Goal: Task Accomplishment & Management: Complete application form

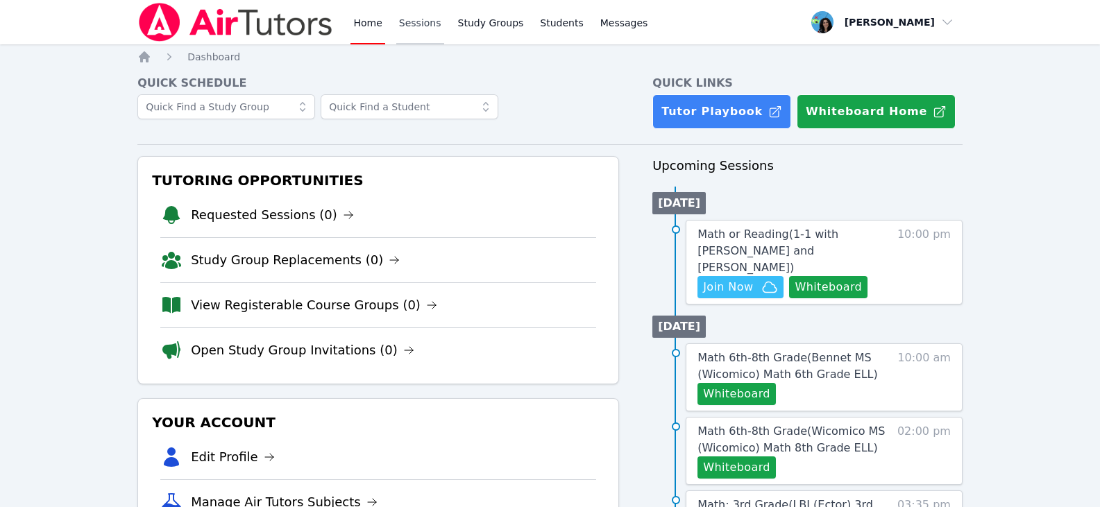
click at [403, 23] on link "Sessions" at bounding box center [420, 22] width 48 height 44
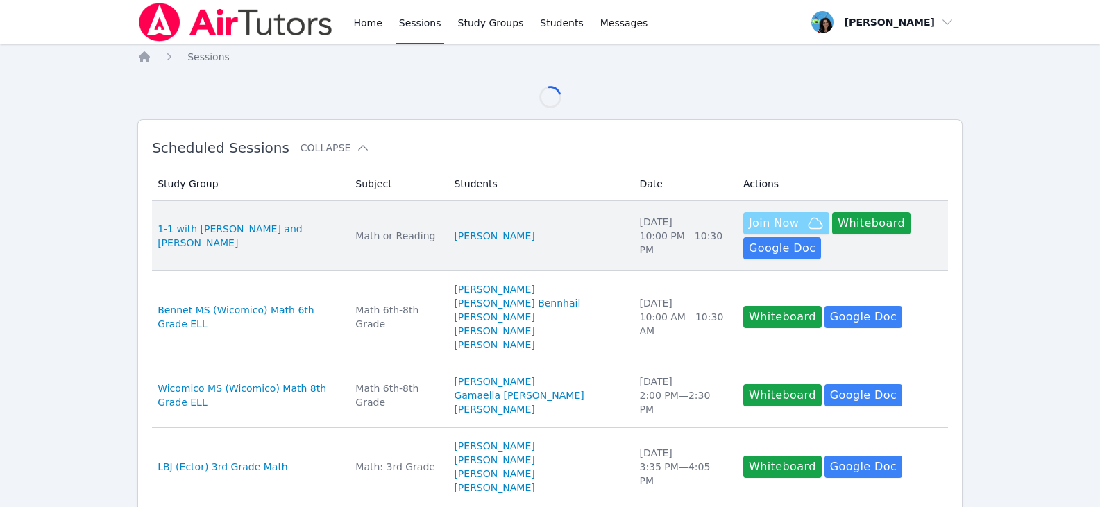
click at [785, 224] on span "Join Now" at bounding box center [786, 223] width 75 height 17
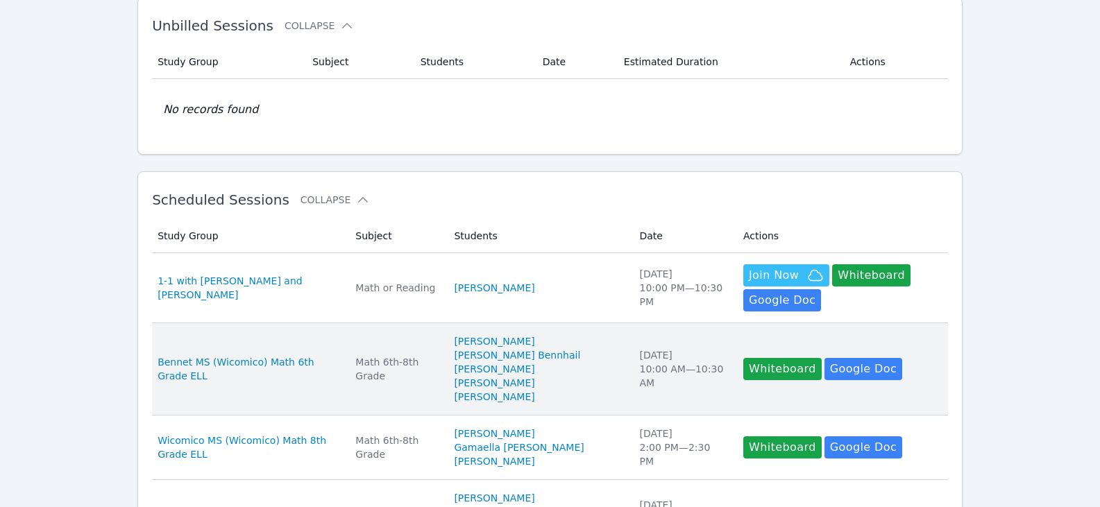
scroll to position [208, 0]
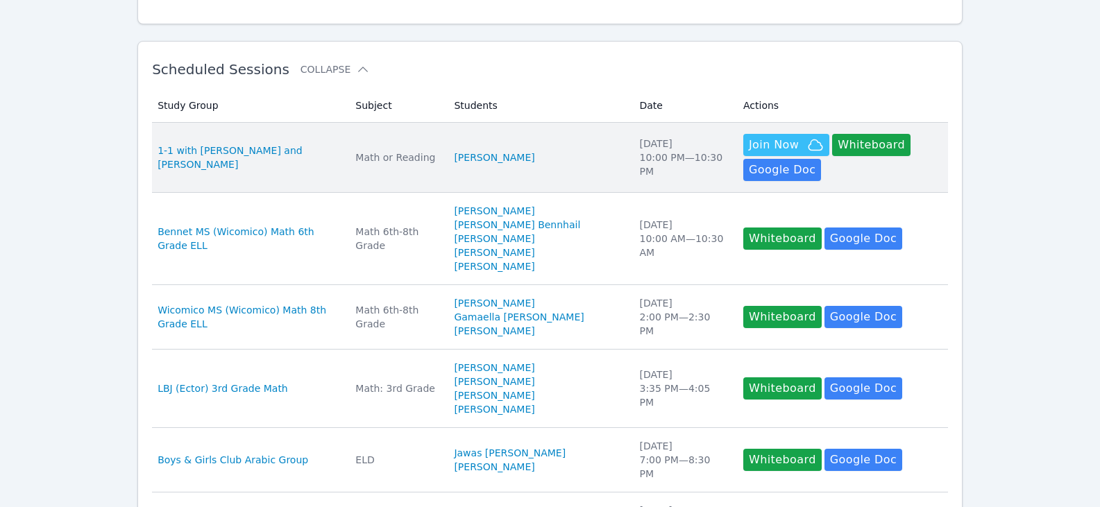
click at [278, 169] on td "Study Group 1-1 with Ali Al Mawla and Maya Habou-Klimczak" at bounding box center [249, 158] width 195 height 70
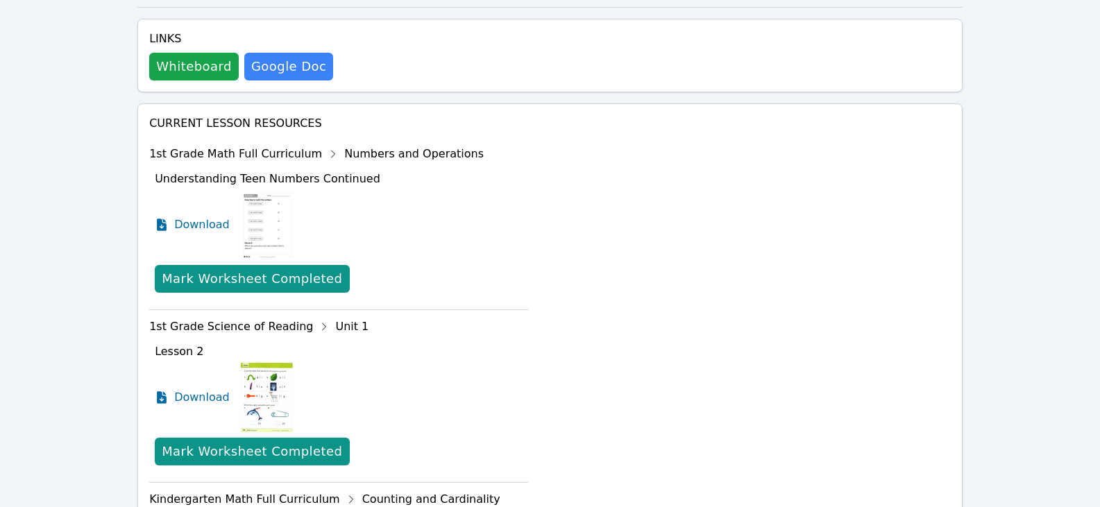
scroll to position [486, 0]
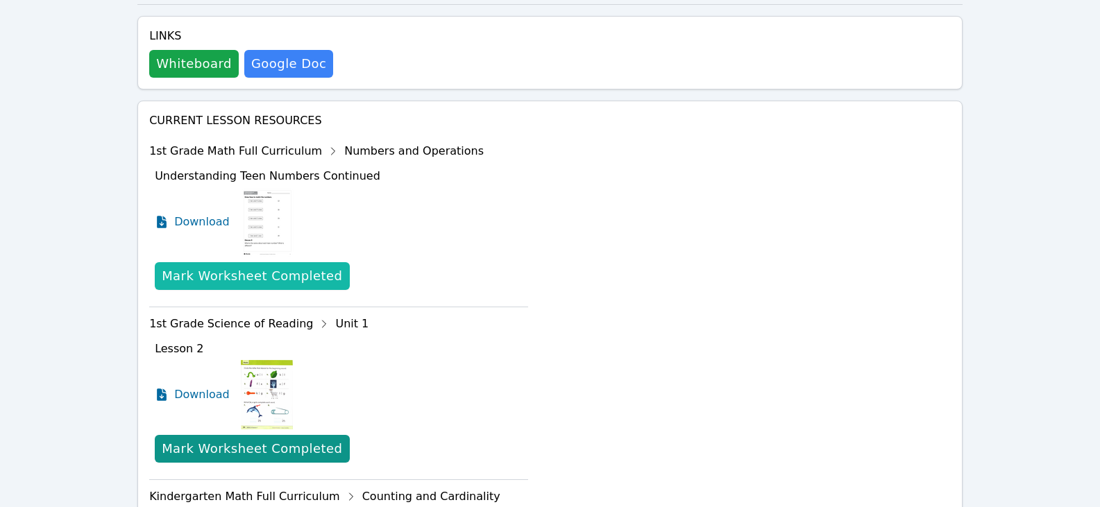
click at [230, 266] on div "Mark Worksheet Completed" at bounding box center [252, 275] width 180 height 19
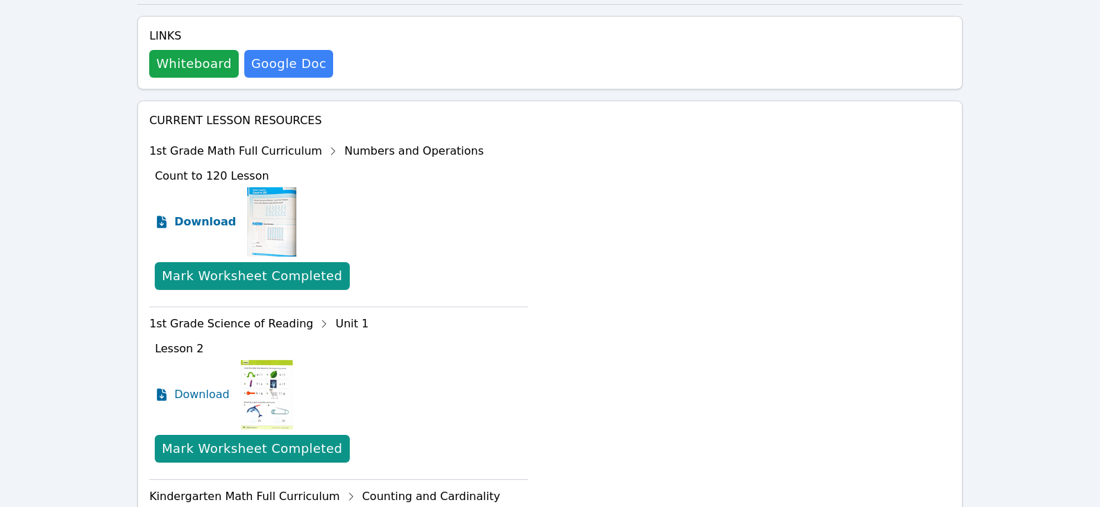
click at [219, 214] on span "Download" at bounding box center [205, 222] width 62 height 17
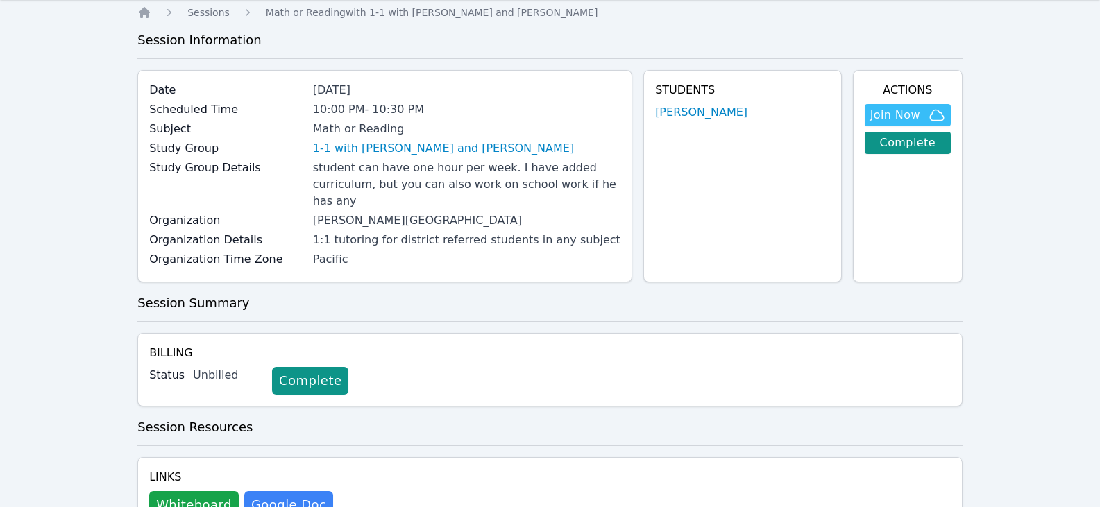
scroll to position [0, 0]
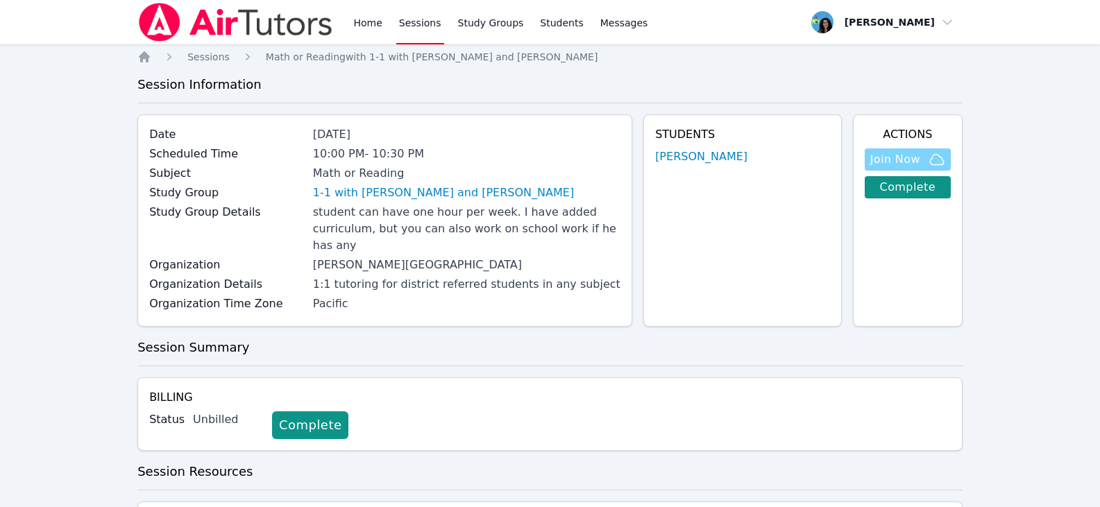
click at [934, 163] on icon "button" at bounding box center [936, 159] width 17 height 17
click at [369, 24] on link "Home" at bounding box center [367, 22] width 34 height 44
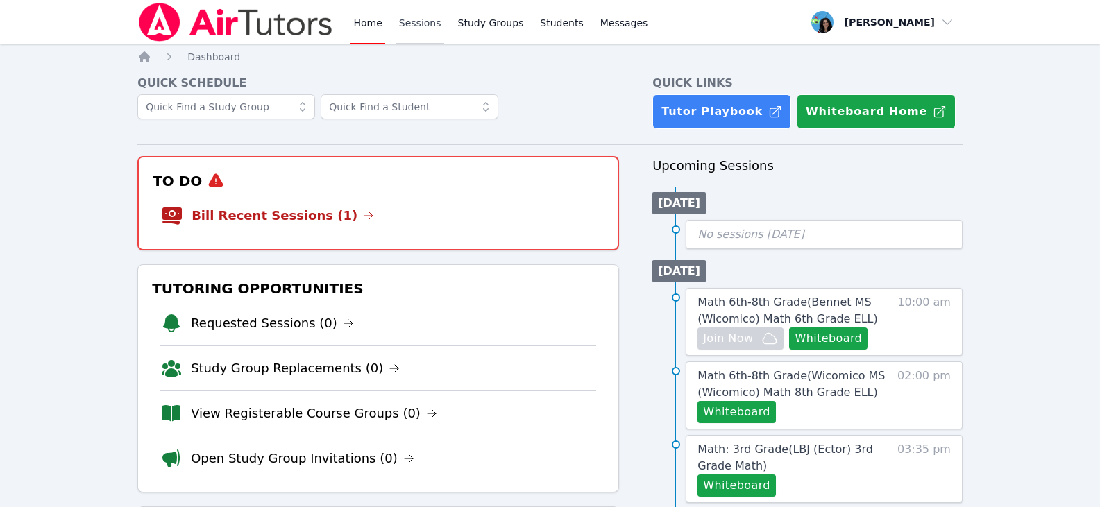
click at [423, 23] on link "Sessions" at bounding box center [420, 22] width 48 height 44
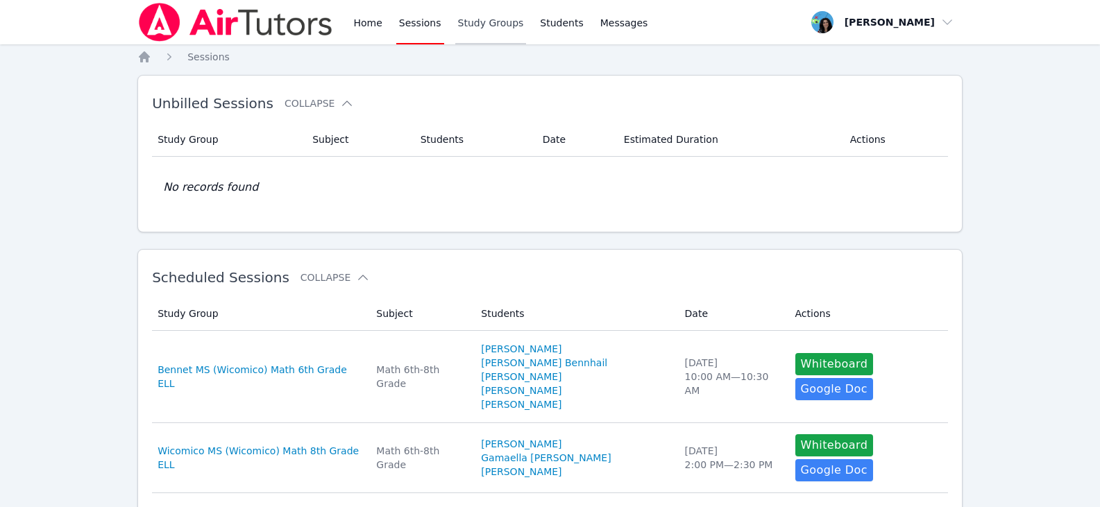
click at [488, 9] on link "Study Groups" at bounding box center [490, 22] width 71 height 44
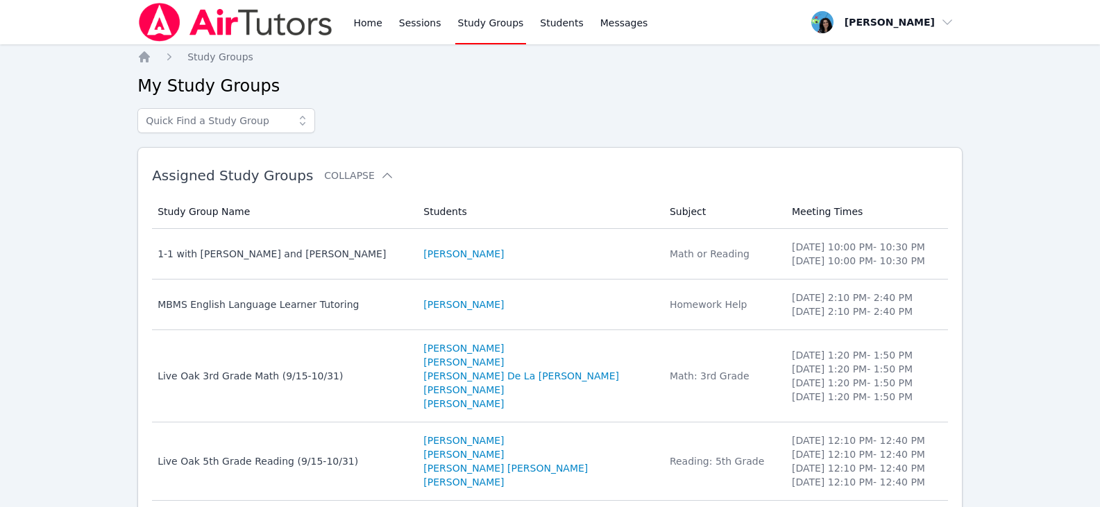
scroll to position [69, 0]
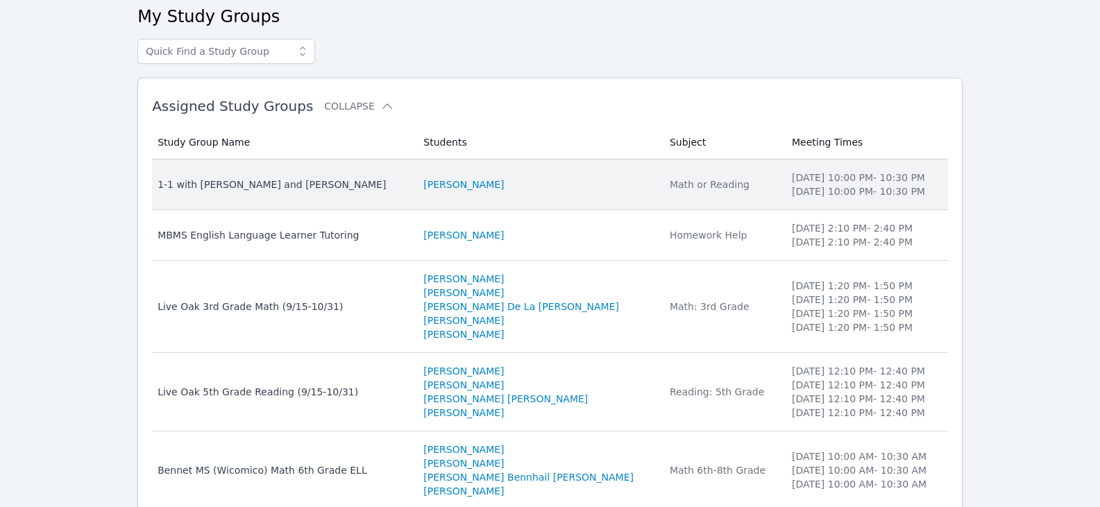
click at [506, 175] on td "Students Ali Al Mawla" at bounding box center [538, 185] width 246 height 51
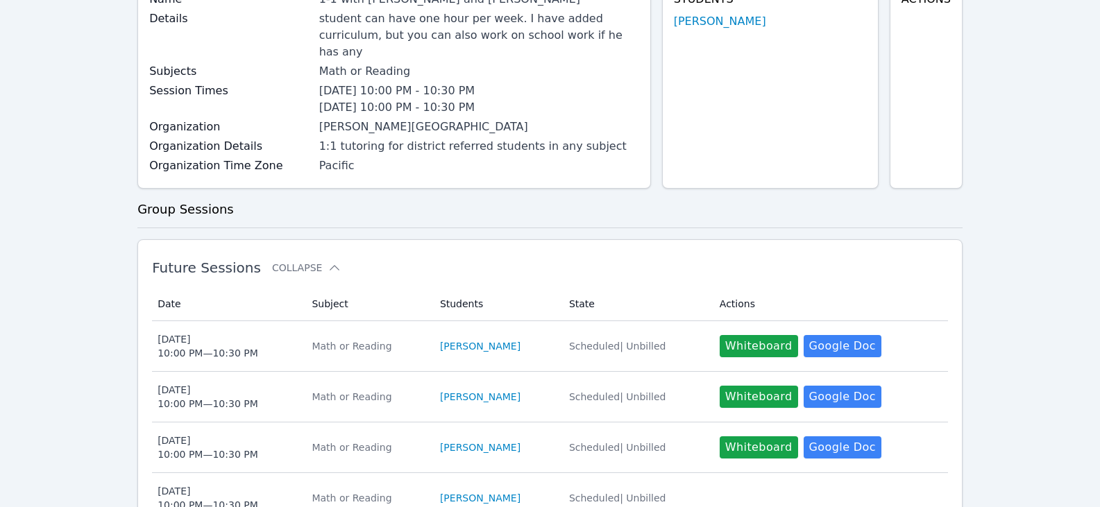
scroll to position [278, 0]
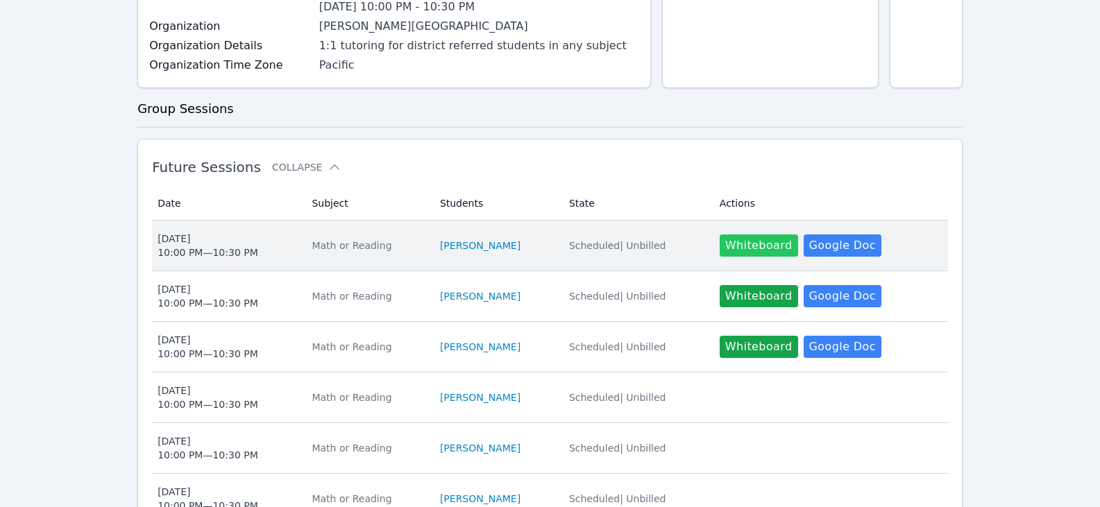
click at [742, 234] on button "Whiteboard" at bounding box center [758, 245] width 78 height 22
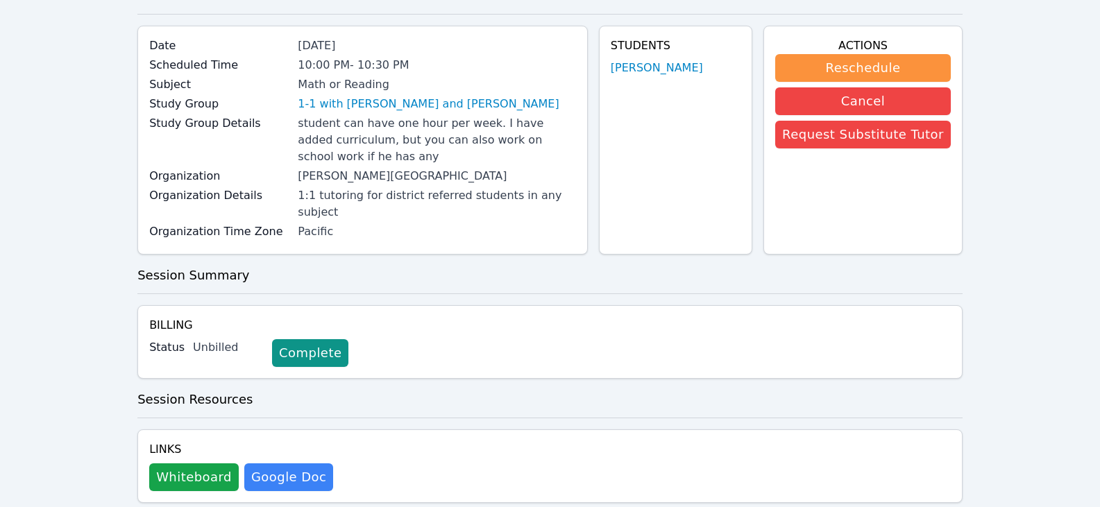
scroll to position [208, 0]
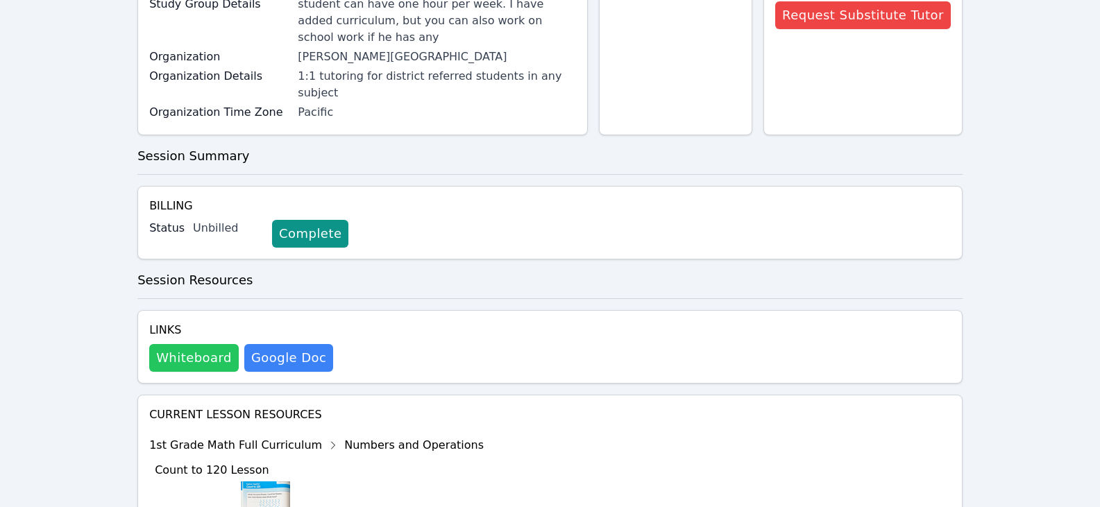
click at [205, 344] on button "Whiteboard" at bounding box center [193, 358] width 89 height 28
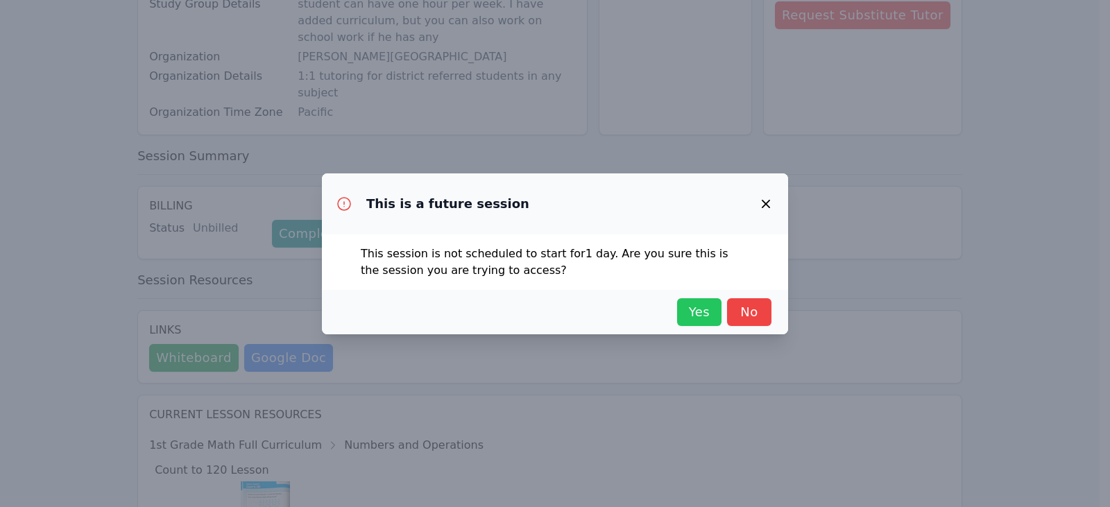
click at [695, 311] on span "Yes" at bounding box center [699, 311] width 31 height 19
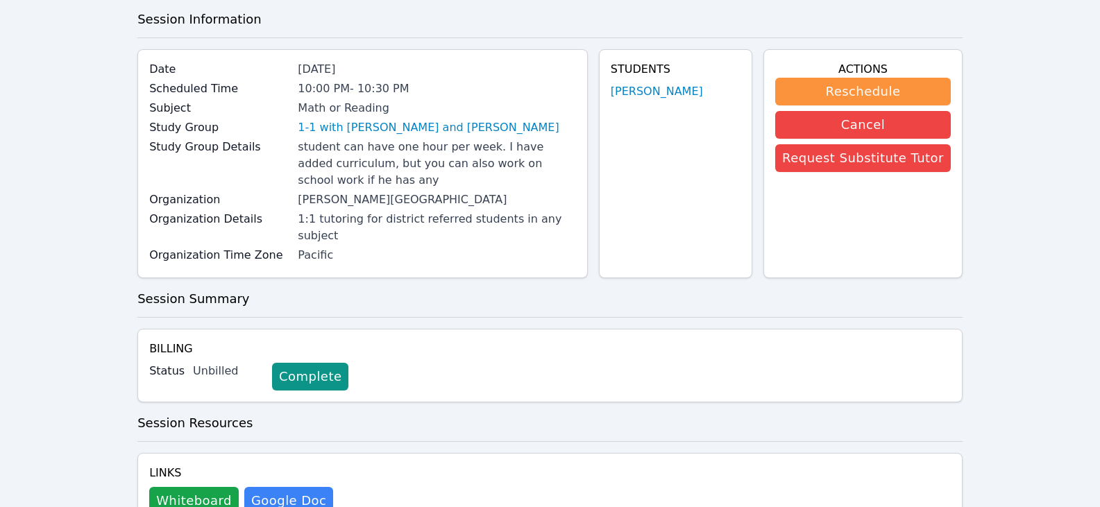
scroll to position [0, 0]
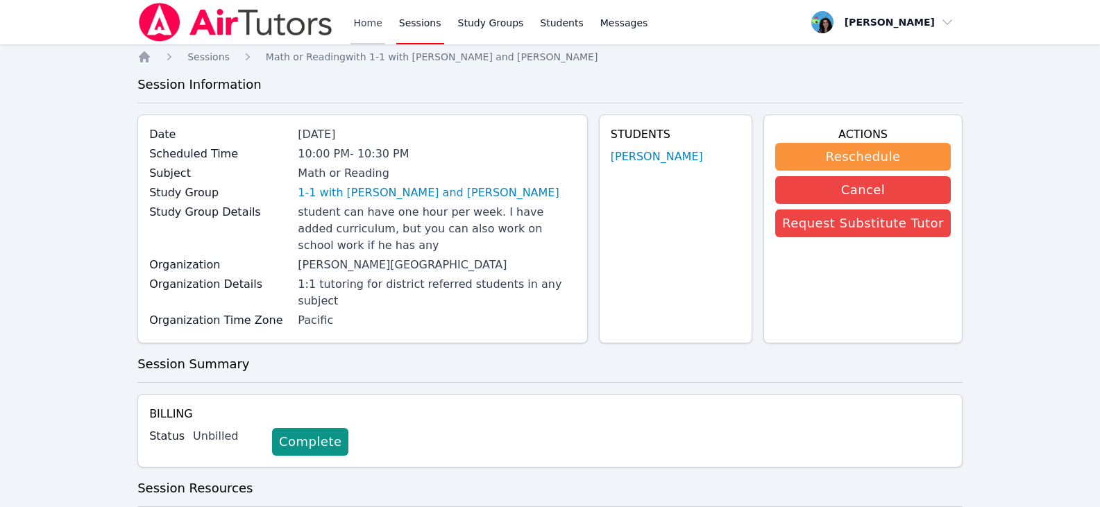
click at [366, 28] on link "Home" at bounding box center [367, 22] width 34 height 44
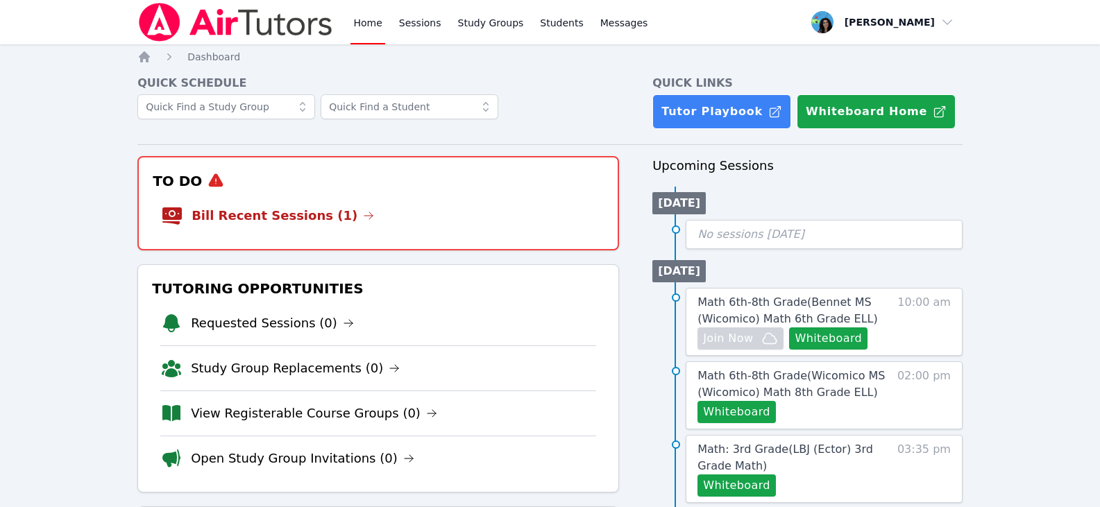
click at [343, 216] on li "Bill Recent Sessions (1)" at bounding box center [378, 216] width 434 height 44
click at [363, 216] on icon at bounding box center [368, 215] width 11 height 11
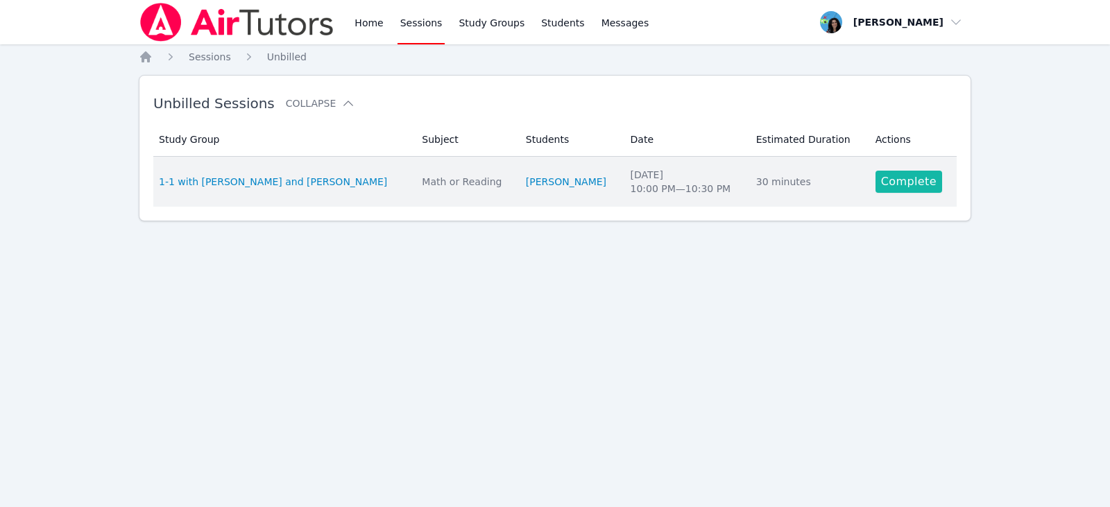
click at [876, 178] on link "Complete" at bounding box center [909, 182] width 67 height 22
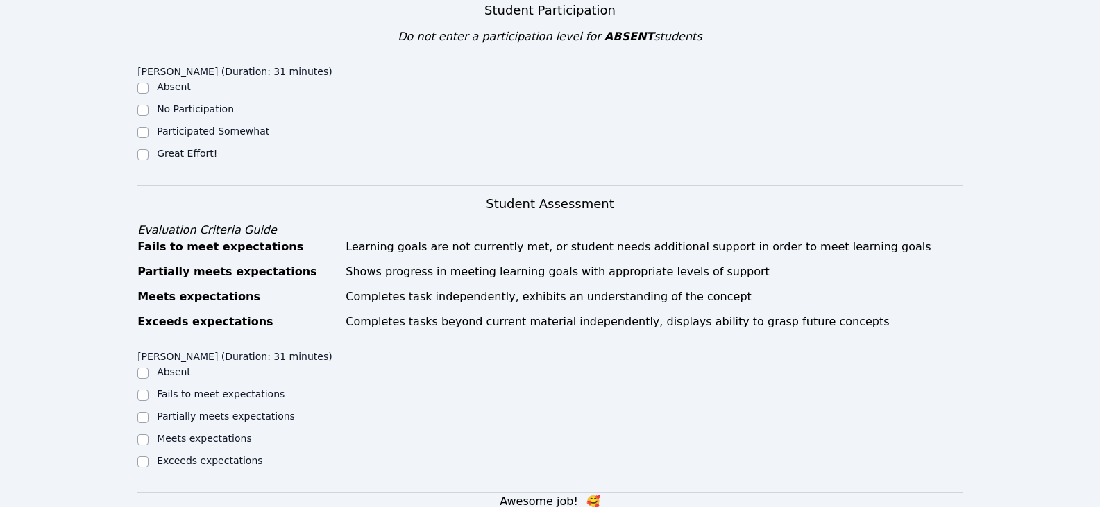
scroll to position [347, 0]
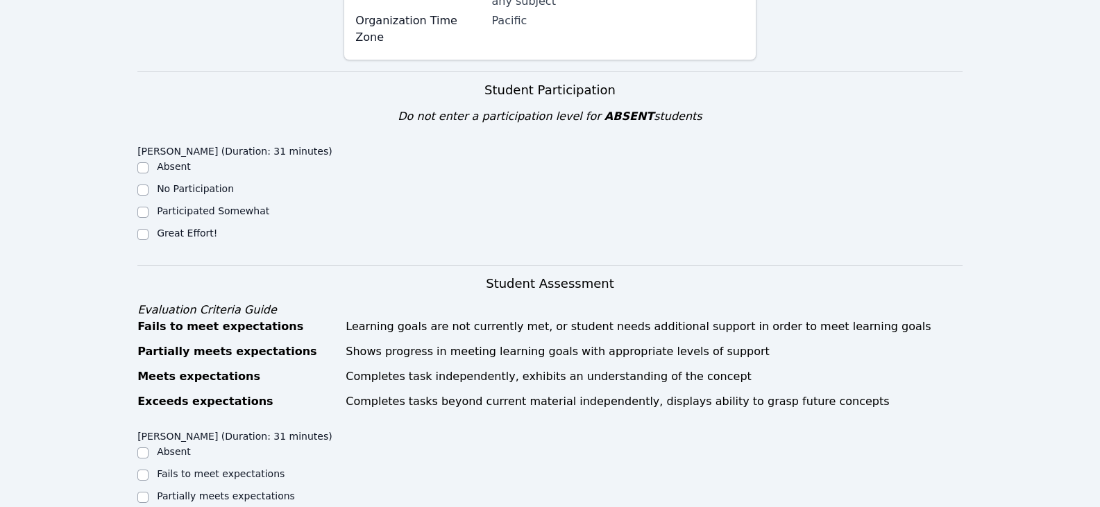
click at [162, 228] on label "Great Effort!" at bounding box center [187, 233] width 60 height 11
click at [148, 229] on input "Great Effort!" at bounding box center [142, 234] width 11 height 11
checkbox input "true"
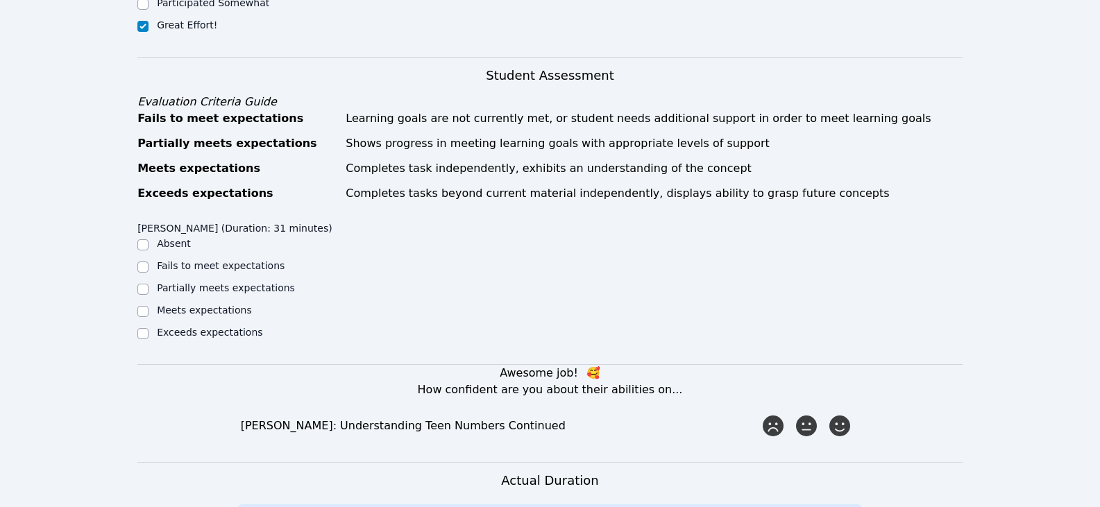
click at [228, 282] on label "Partially meets expectations" at bounding box center [226, 287] width 138 height 11
click at [148, 284] on input "Partially meets expectations" at bounding box center [142, 289] width 11 height 11
checkbox input "true"
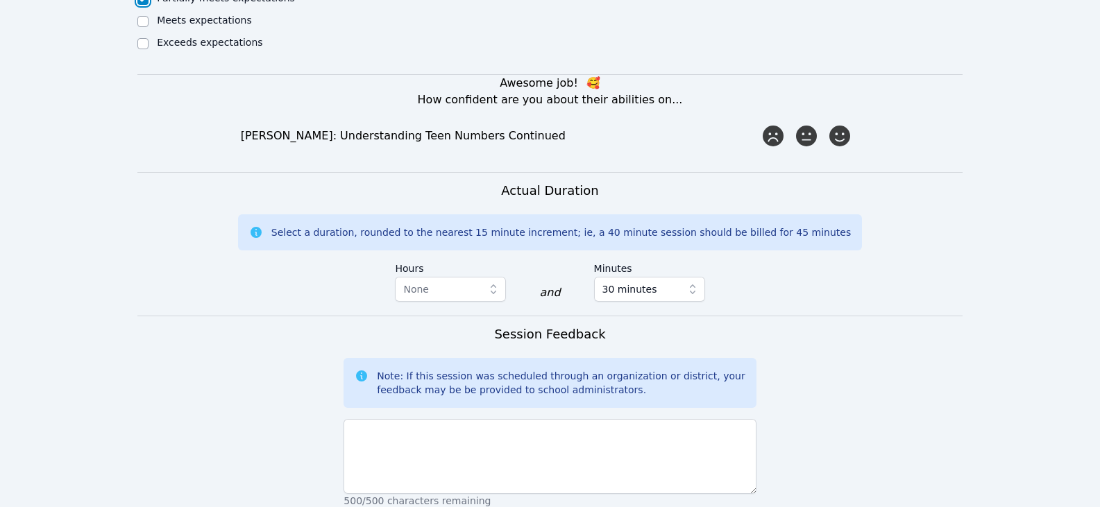
scroll to position [971, 0]
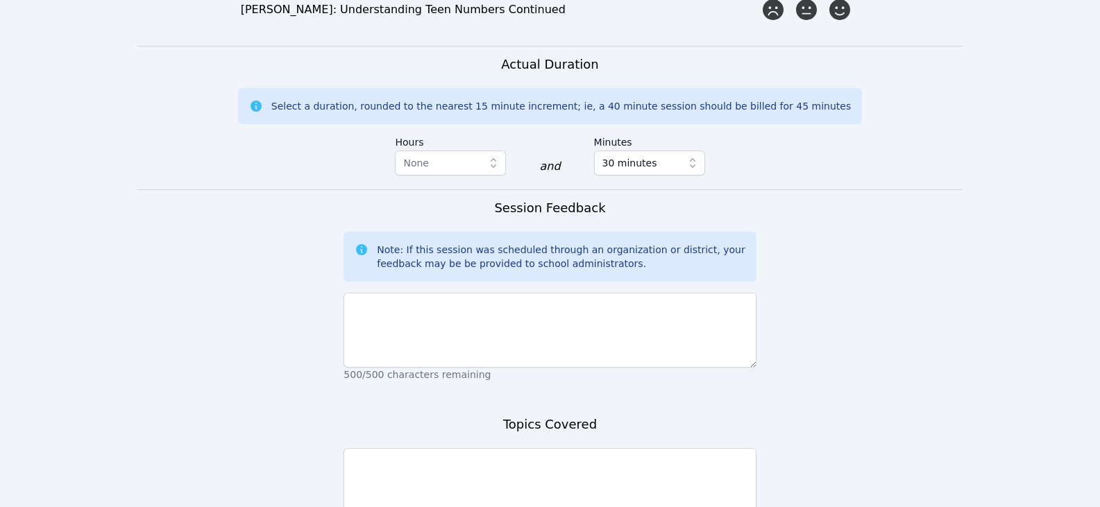
click at [462, 368] on p "500/500 characters remaining" at bounding box center [549, 375] width 412 height 14
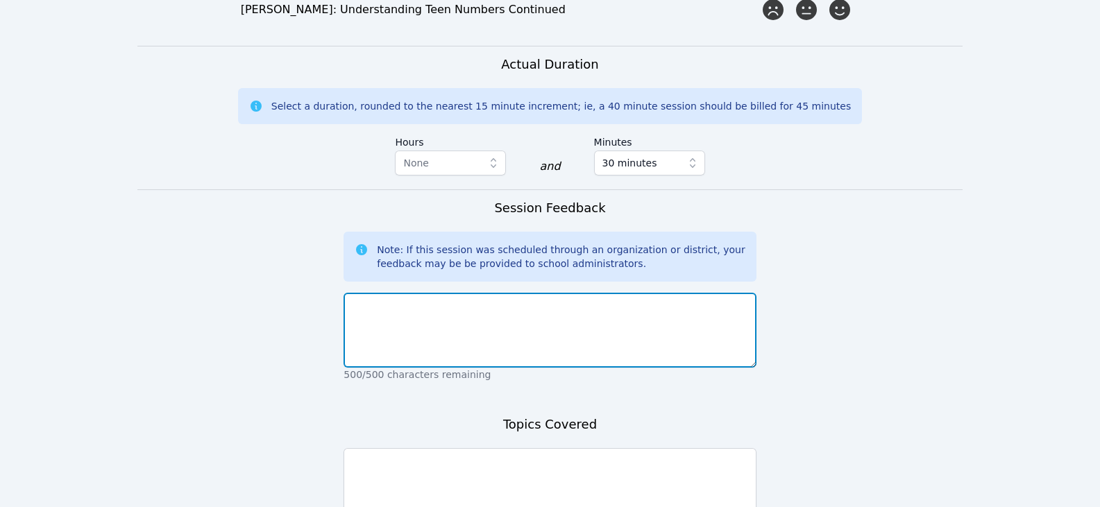
click at [464, 320] on textarea at bounding box center [549, 330] width 412 height 75
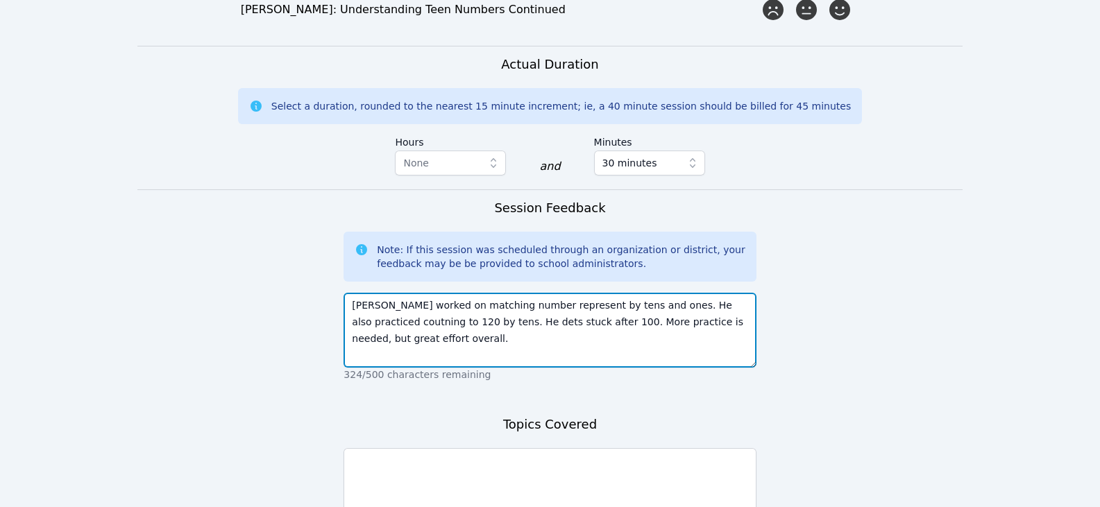
drag, startPoint x: 728, startPoint y: 280, endPoint x: 711, endPoint y: 271, distance: 19.9
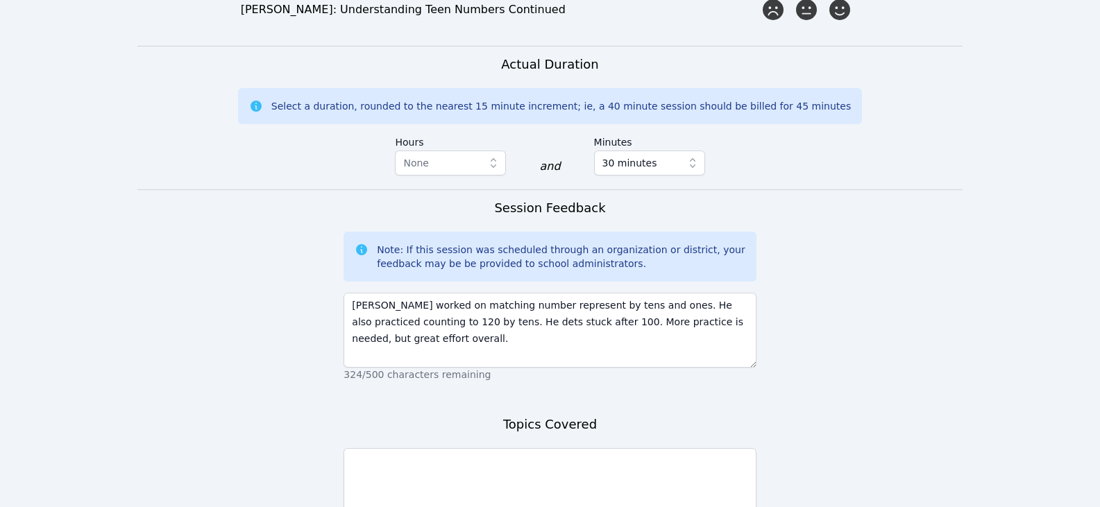
click at [839, 349] on form "Student Participation Do not enter a participation level for ABSENT students Al…" at bounding box center [549, 32] width 825 height 1171
click at [778, 342] on form "Student Participation Do not enter a participation level for ABSENT students Al…" at bounding box center [549, 32] width 825 height 1171
click at [574, 448] on textarea at bounding box center [549, 485] width 412 height 75
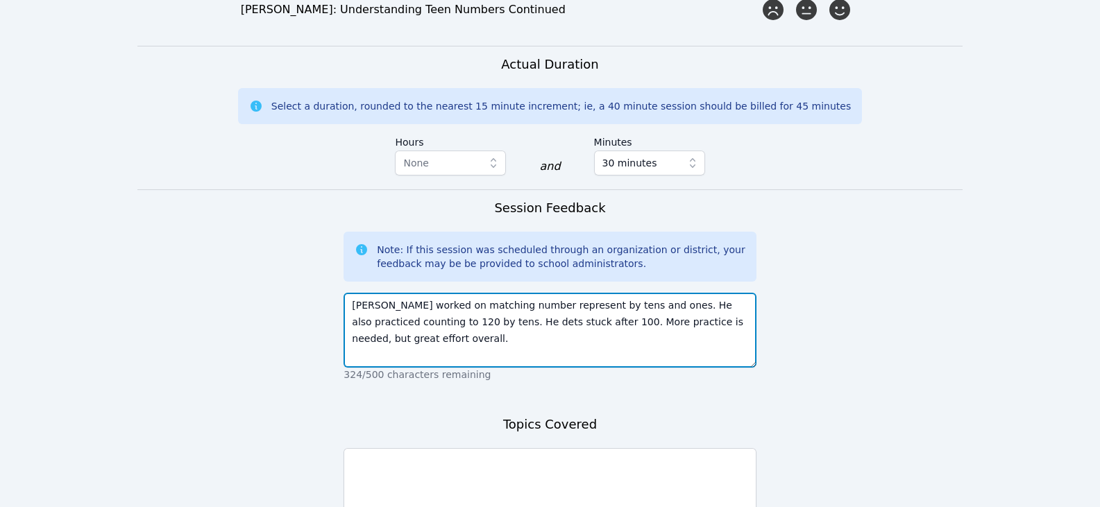
click at [504, 309] on textarea "Ali worked on matching number represent by tens and ones. He also practiced cou…" at bounding box center [549, 330] width 412 height 75
click at [426, 293] on textarea "Ali worked on matching number represent by tens and ones. He also practiced cou…" at bounding box center [549, 330] width 412 height 75
click at [599, 324] on textarea "Ali worked on matching number represent by tens and ones. He also practiced cou…" at bounding box center [549, 330] width 412 height 75
type textarea "Ali worked on matching number represent by tens and ones. He also practiced cou…"
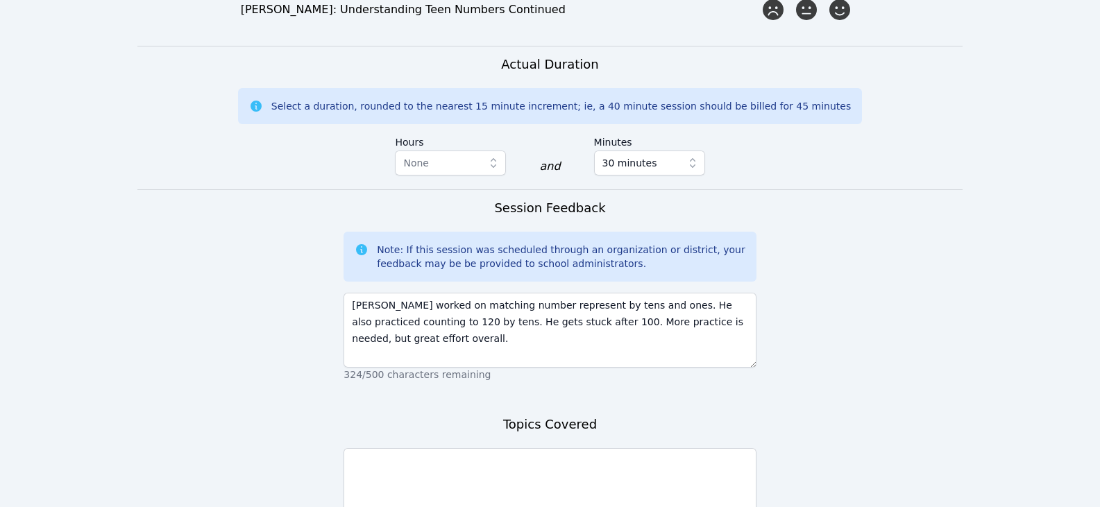
click at [671, 380] on form "Student Participation Do not enter a participation level for ABSENT students Al…" at bounding box center [549, 32] width 825 height 1171
click at [717, 374] on form "Student Participation Do not enter a participation level for ABSENT students Al…" at bounding box center [549, 32] width 825 height 1171
click at [652, 450] on textarea at bounding box center [549, 485] width 412 height 75
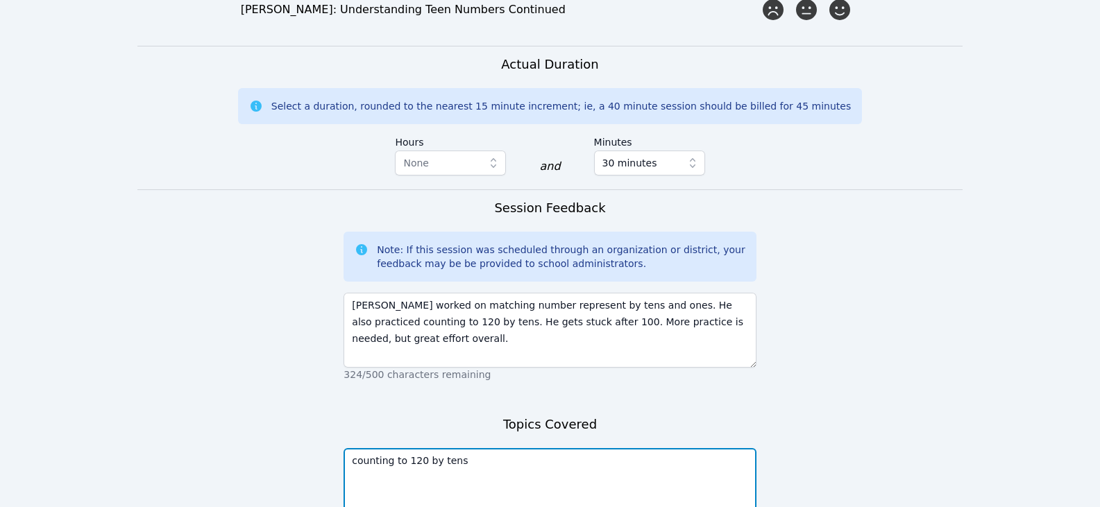
click at [351, 448] on textarea "counting to 120 by tens" at bounding box center [549, 485] width 412 height 75
click at [349, 448] on textarea "ones and tens counting to 120 by tens" at bounding box center [549, 485] width 412 height 75
click at [352, 450] on textarea "-ones and tens counting to 120 by tens" at bounding box center [549, 485] width 412 height 75
click at [538, 468] on textarea "-ones and tens -counting to 120 by tens" at bounding box center [549, 485] width 412 height 75
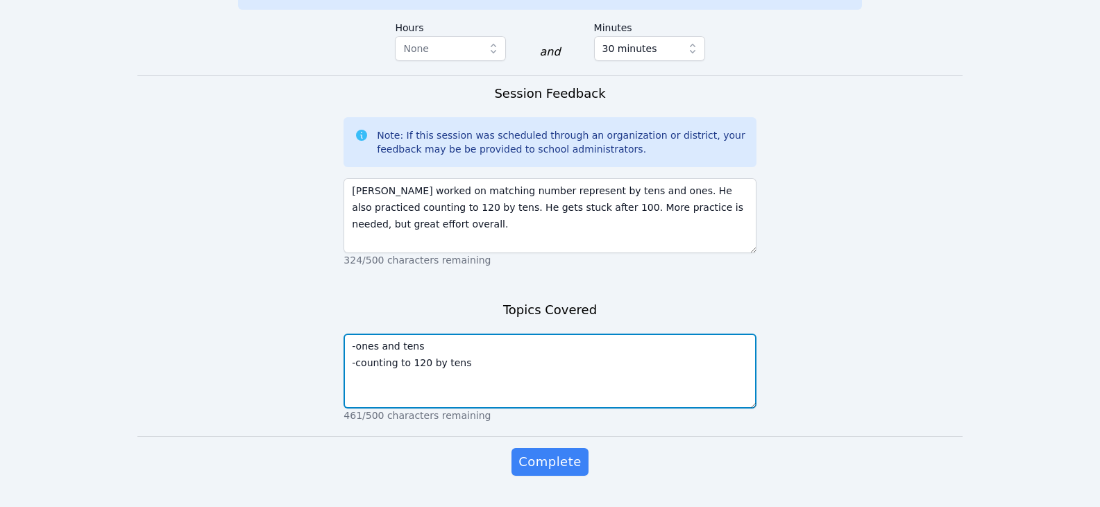
scroll to position [1088, 0]
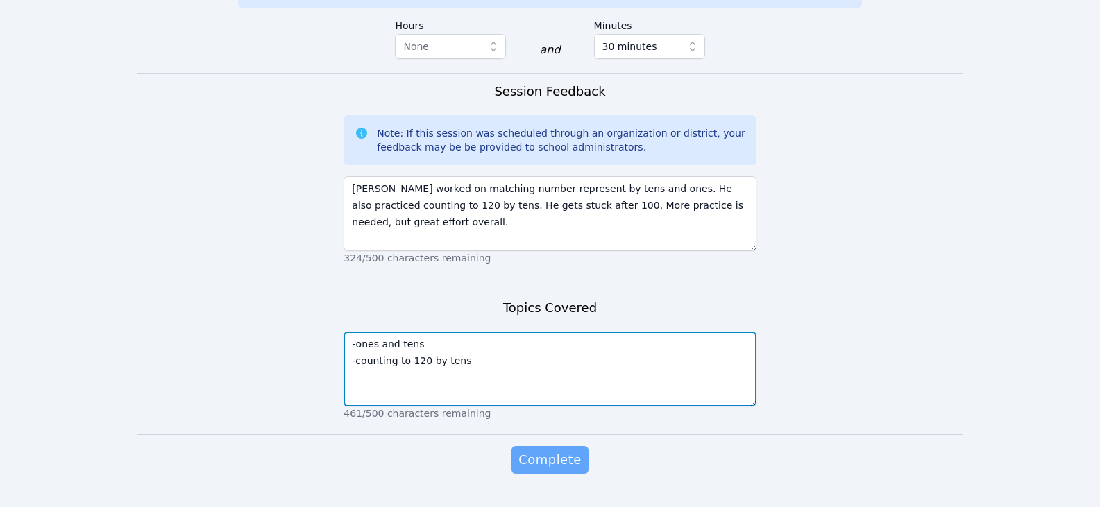
type textarea "-ones and tens -counting to 120 by tens"
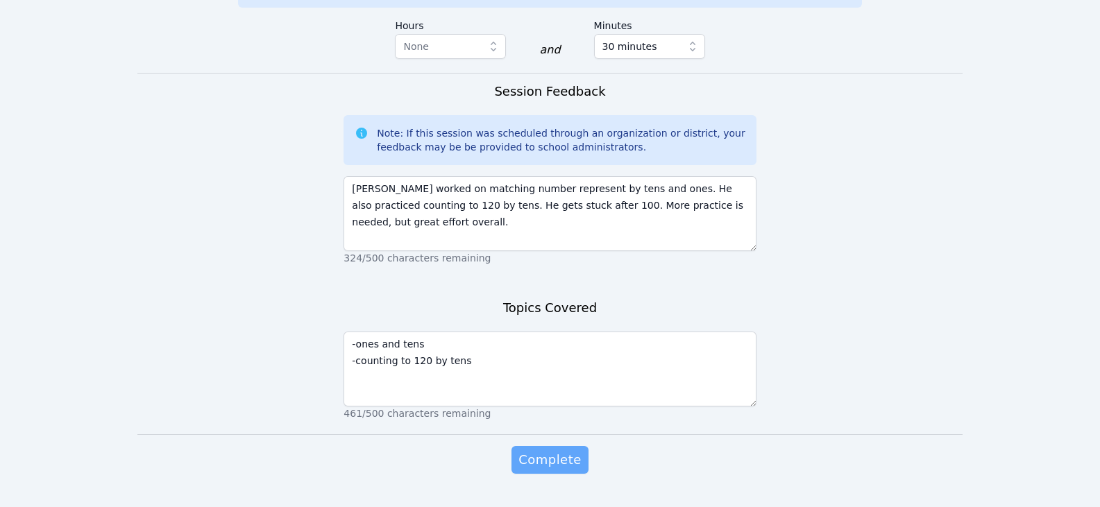
click at [564, 450] on span "Complete" at bounding box center [549, 459] width 62 height 19
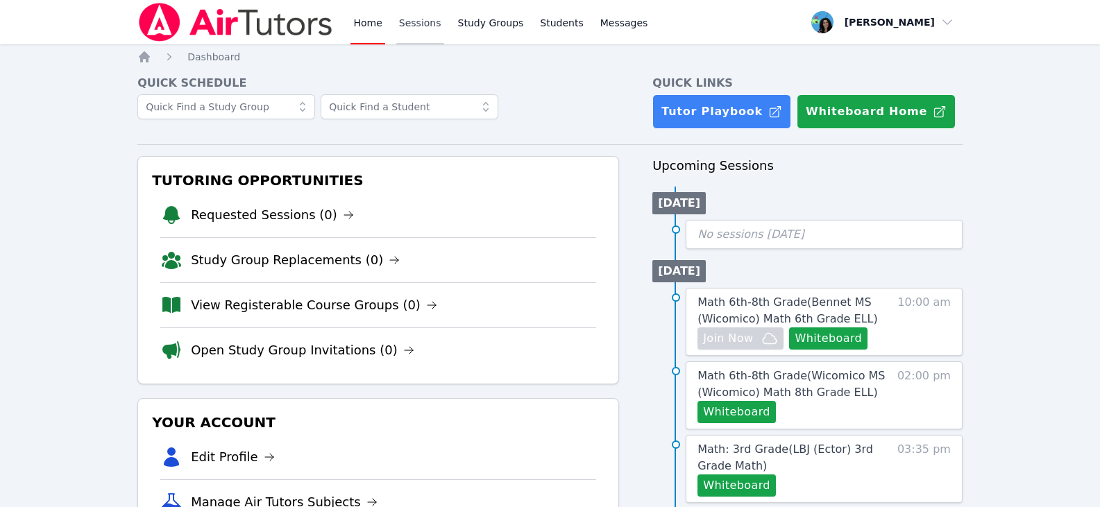
click at [407, 22] on link "Sessions" at bounding box center [420, 22] width 48 height 44
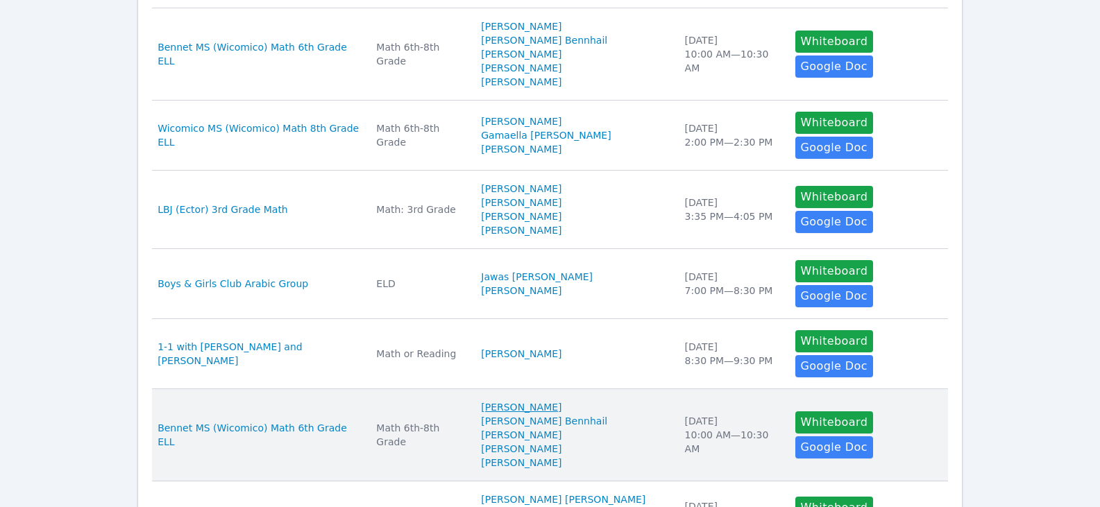
scroll to position [347, 0]
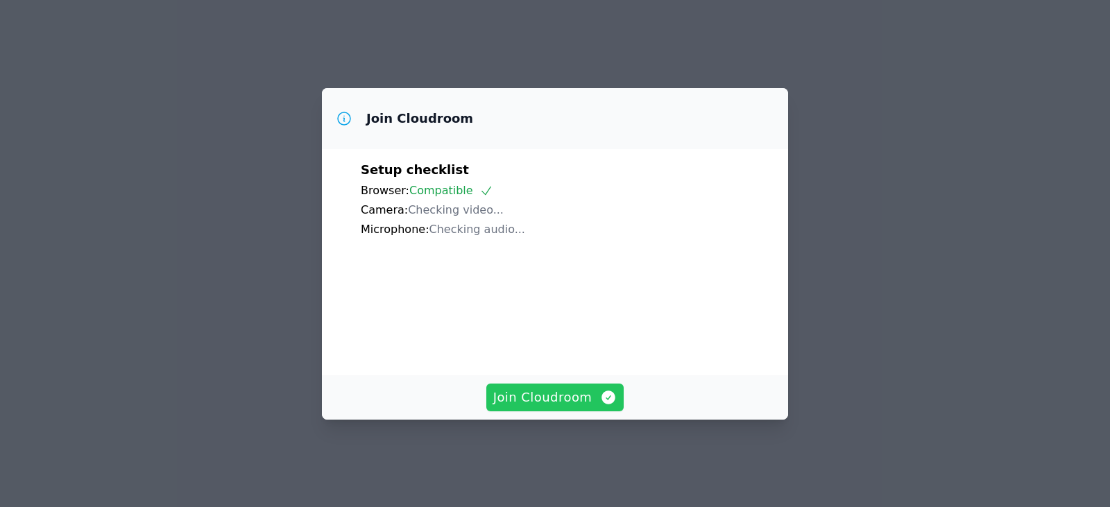
click at [583, 407] on span "Join Cloudroom" at bounding box center [555, 397] width 124 height 19
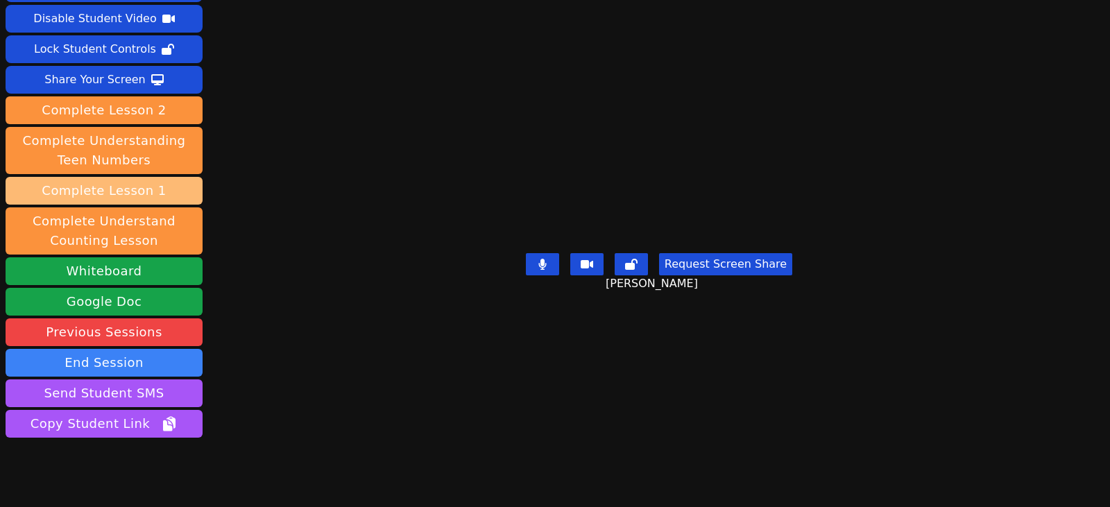
scroll to position [103, 0]
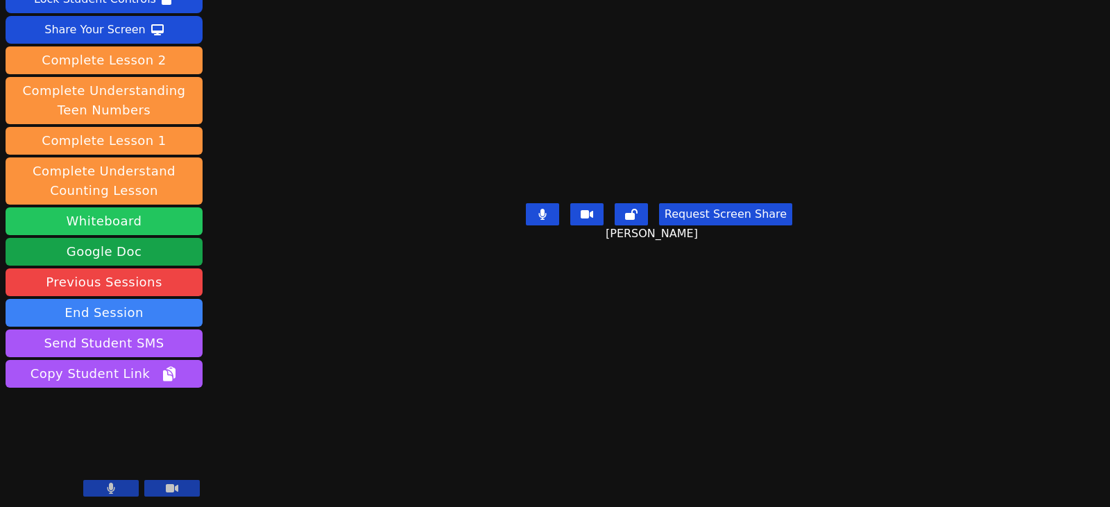
click at [119, 219] on button "Whiteboard" at bounding box center [104, 221] width 197 height 28
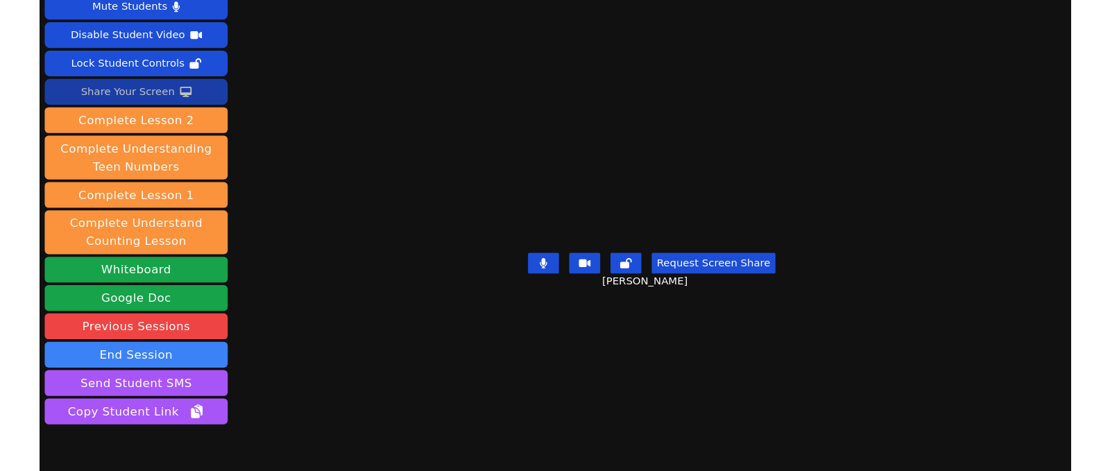
scroll to position [34, 0]
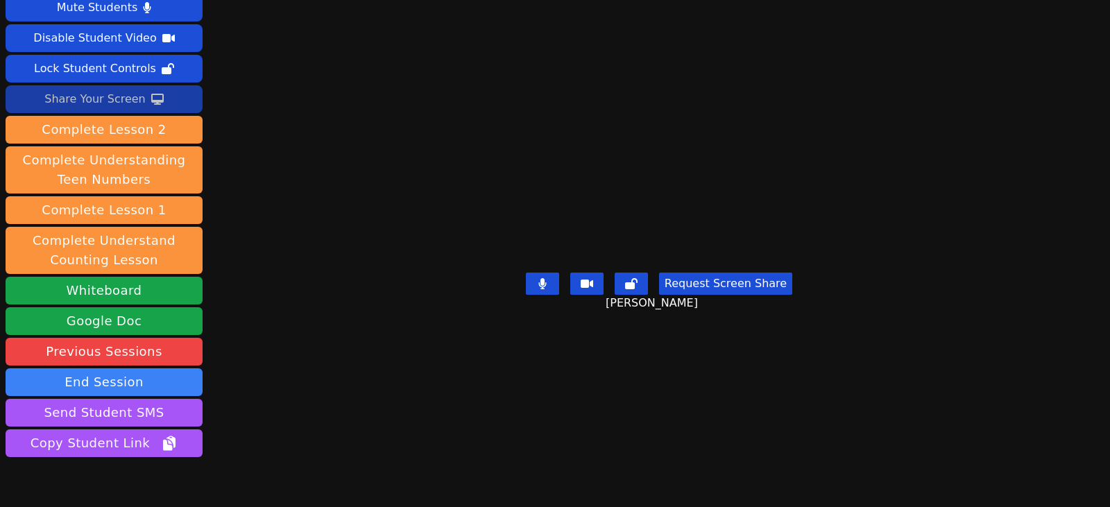
click at [135, 100] on div "Share Your Screen" at bounding box center [94, 99] width 101 height 22
click at [114, 291] on button "Whiteboard" at bounding box center [104, 291] width 197 height 28
click at [139, 97] on button "Share Your Screen" at bounding box center [104, 99] width 197 height 28
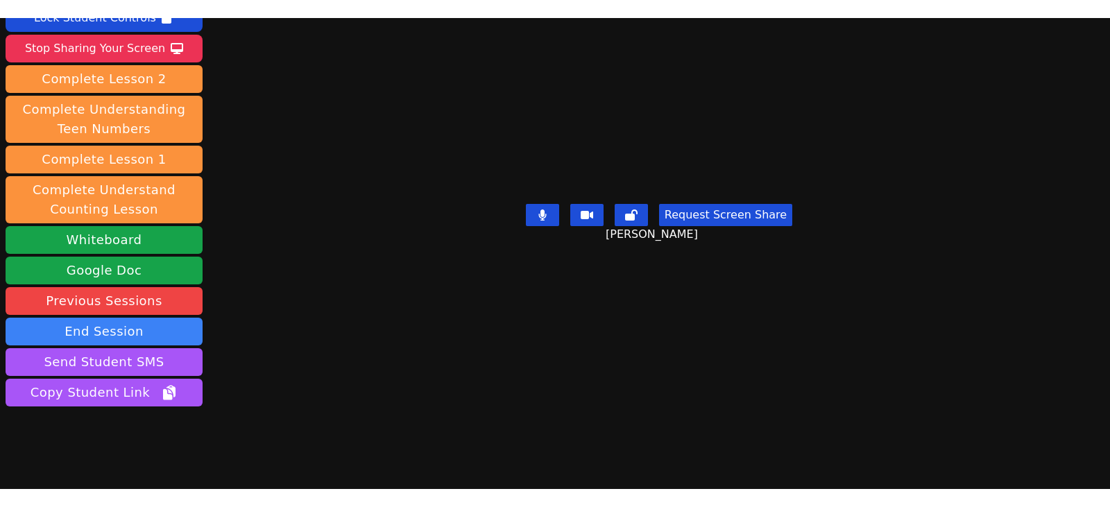
scroll to position [70, 0]
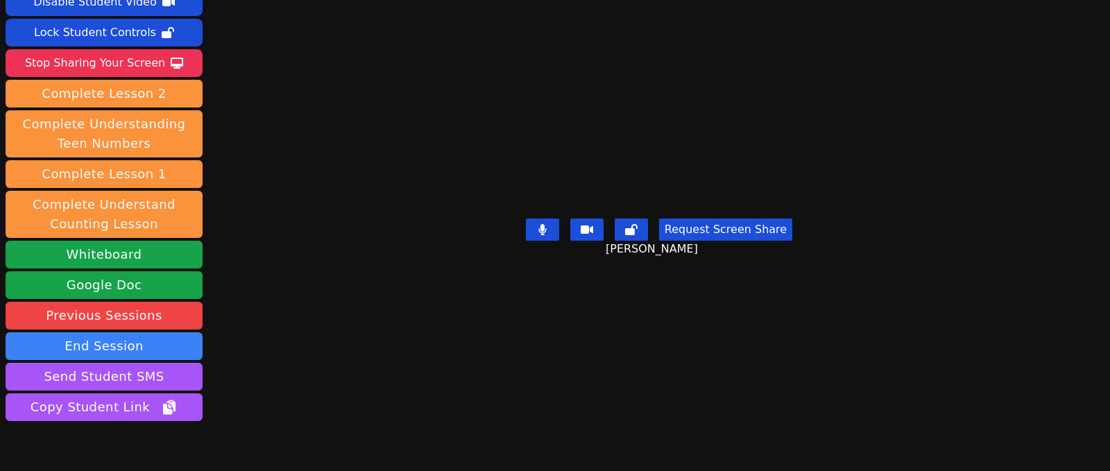
click at [1042, 420] on div "Session ends in 00:23:29 Mute Students Disable Student Video Lock Student Contr…" at bounding box center [555, 235] width 1110 height 471
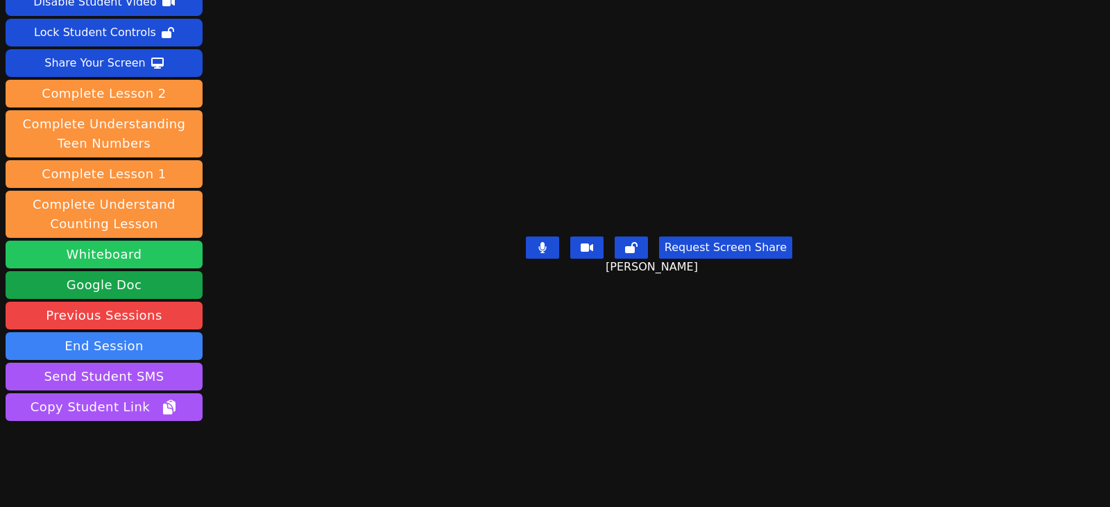
click at [103, 257] on button "Whiteboard" at bounding box center [104, 255] width 197 height 28
click at [104, 259] on button "Whiteboard" at bounding box center [104, 255] width 197 height 28
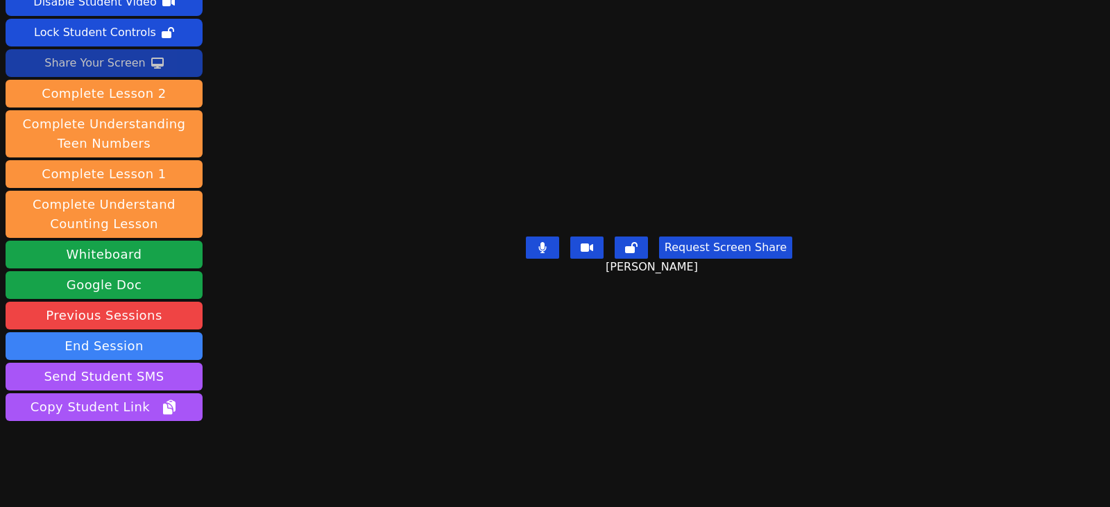
click at [97, 64] on div "Share Your Screen" at bounding box center [94, 63] width 101 height 22
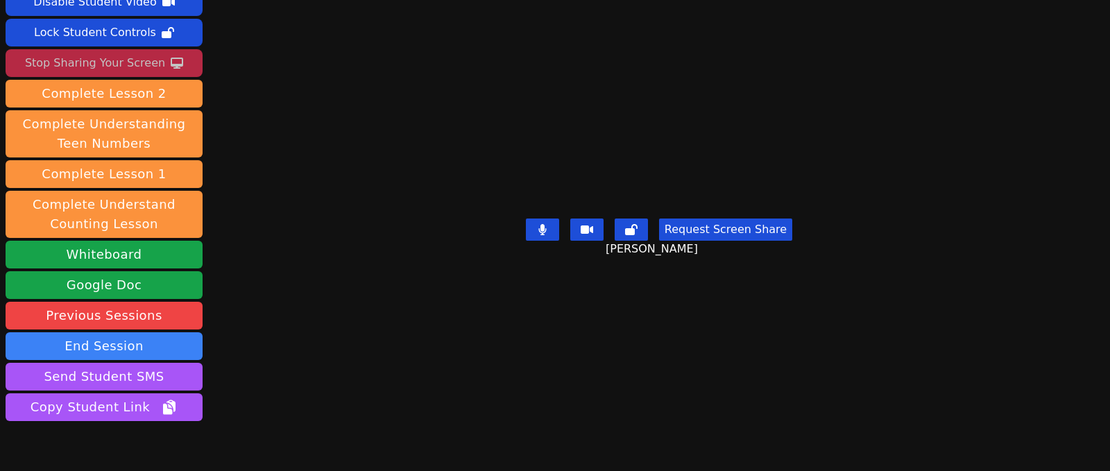
drag, startPoint x: 102, startPoint y: 65, endPoint x: 120, endPoint y: 65, distance: 18.0
click at [102, 65] on div "Stop Sharing Your Screen" at bounding box center [95, 63] width 140 height 22
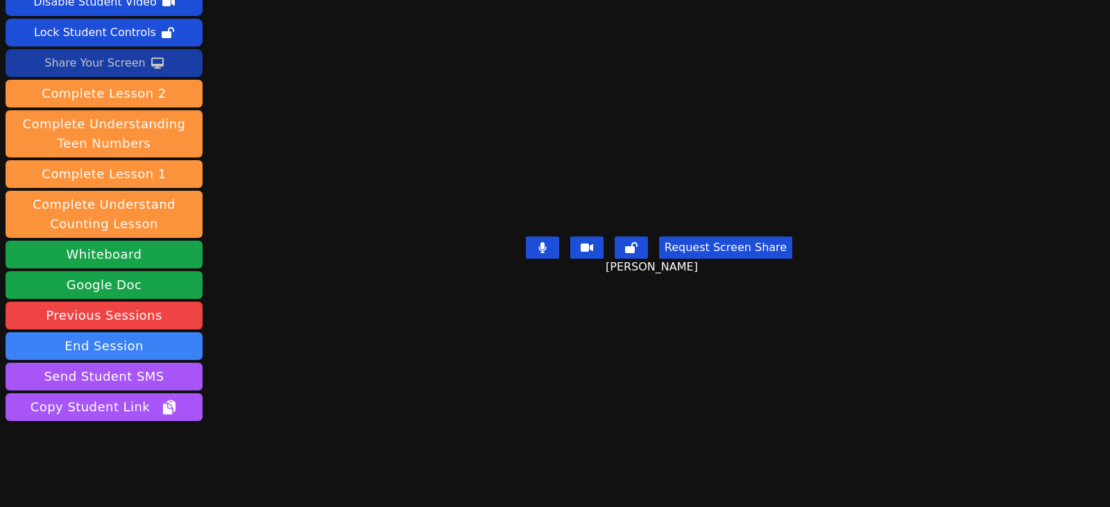
click at [85, 62] on div "Share Your Screen" at bounding box center [94, 63] width 101 height 22
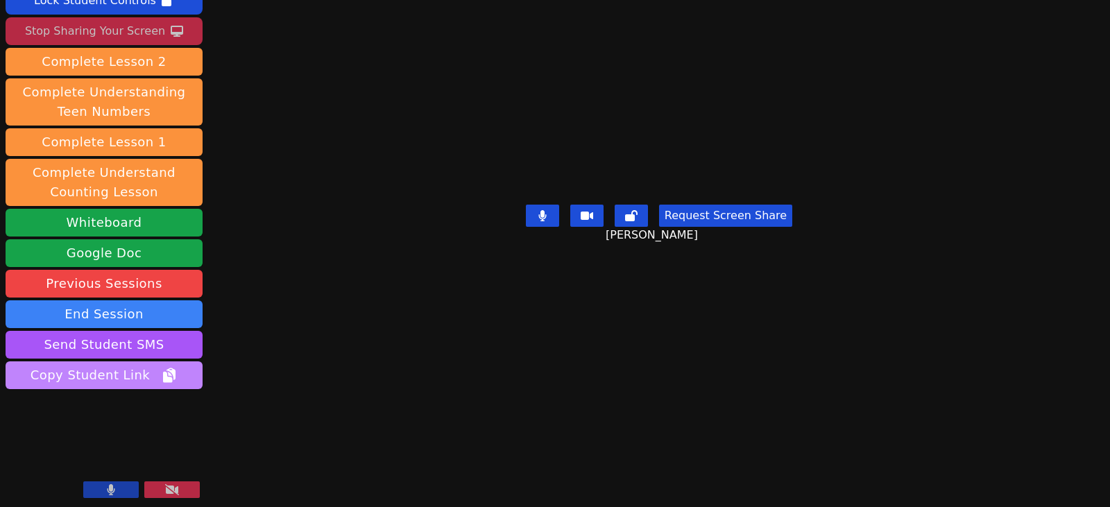
scroll to position [103, 0]
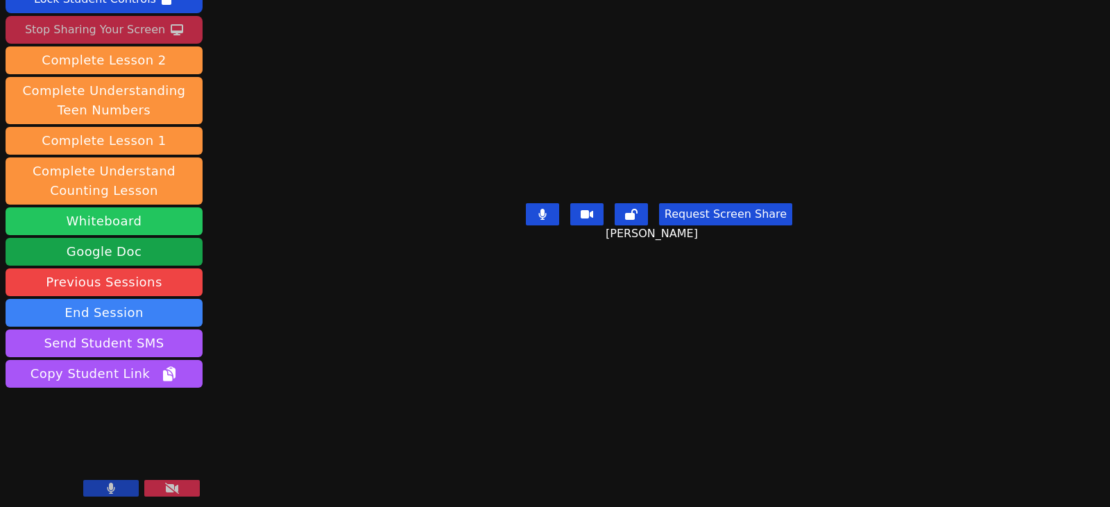
click at [110, 222] on button "Whiteboard" at bounding box center [104, 221] width 197 height 28
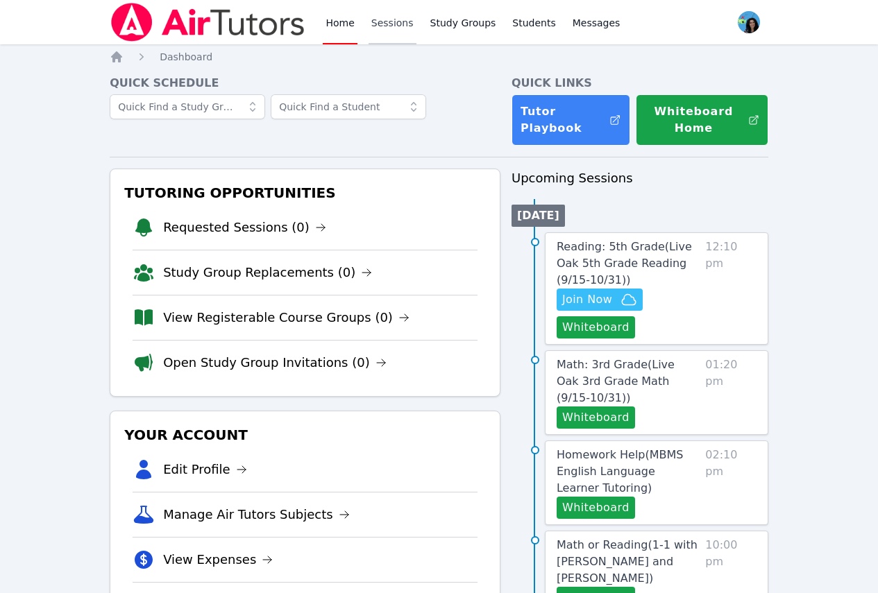
click at [398, 26] on link "Sessions" at bounding box center [392, 22] width 48 height 44
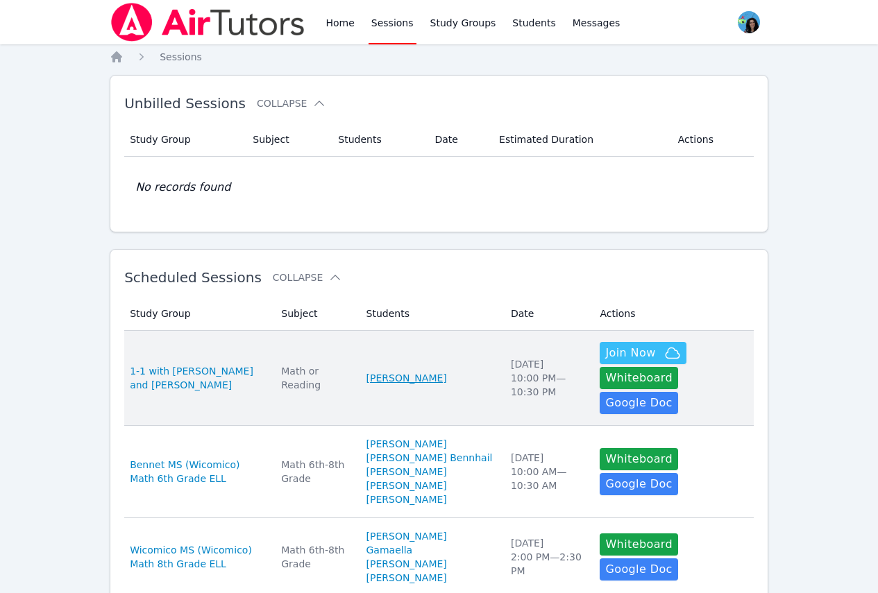
click at [409, 371] on link "[PERSON_NAME]" at bounding box center [406, 378] width 80 height 14
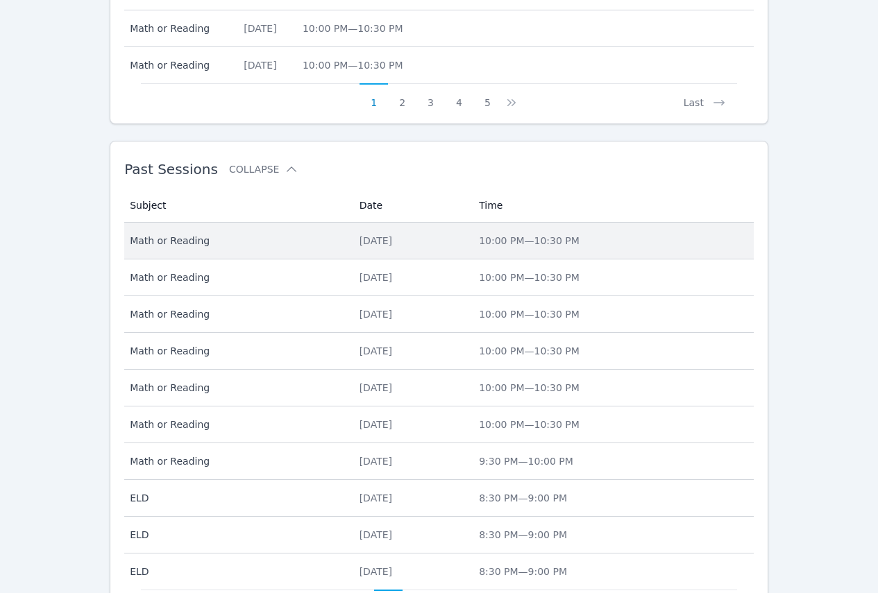
scroll to position [918, 0]
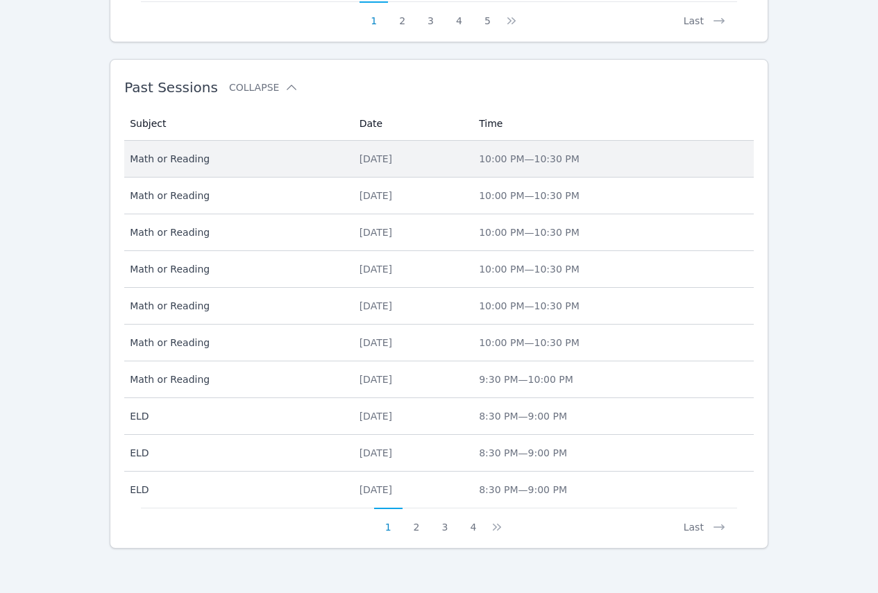
click at [398, 165] on div "[DATE]" at bounding box center [410, 159] width 103 height 14
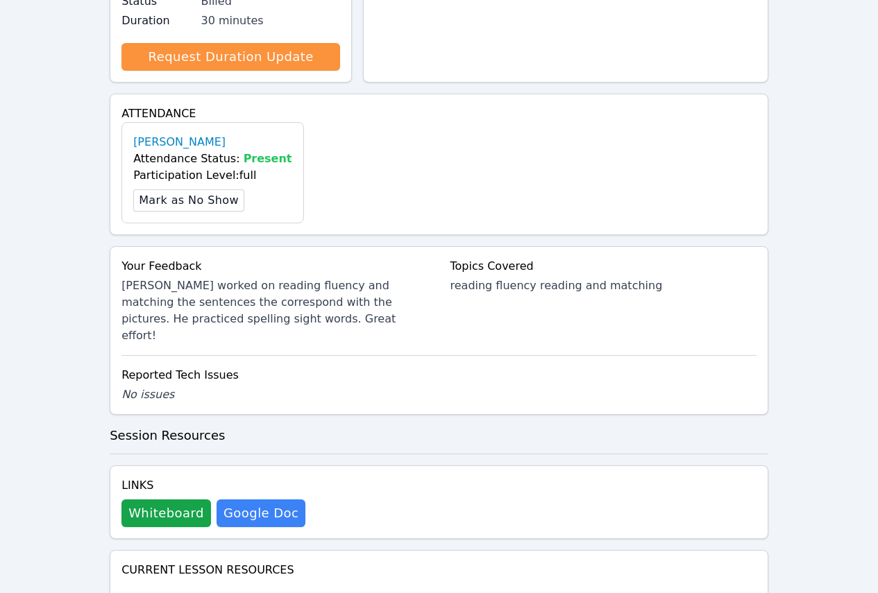
scroll to position [555, 0]
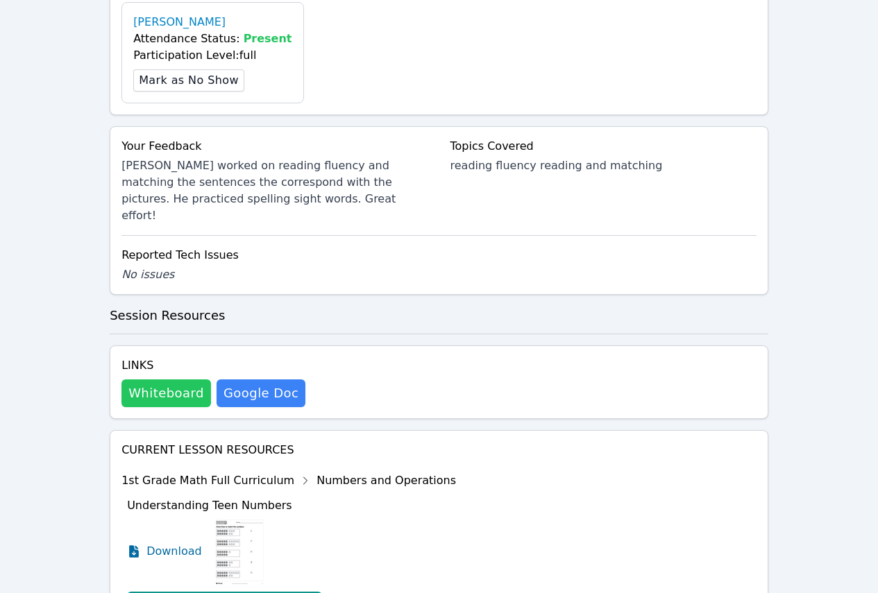
click at [158, 380] on button "Whiteboard" at bounding box center [165, 394] width 89 height 28
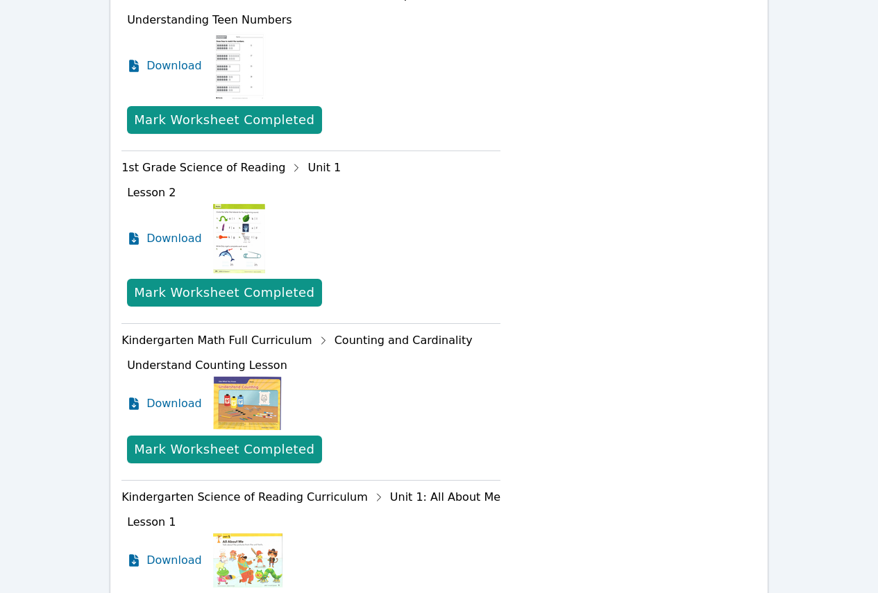
scroll to position [1222, 0]
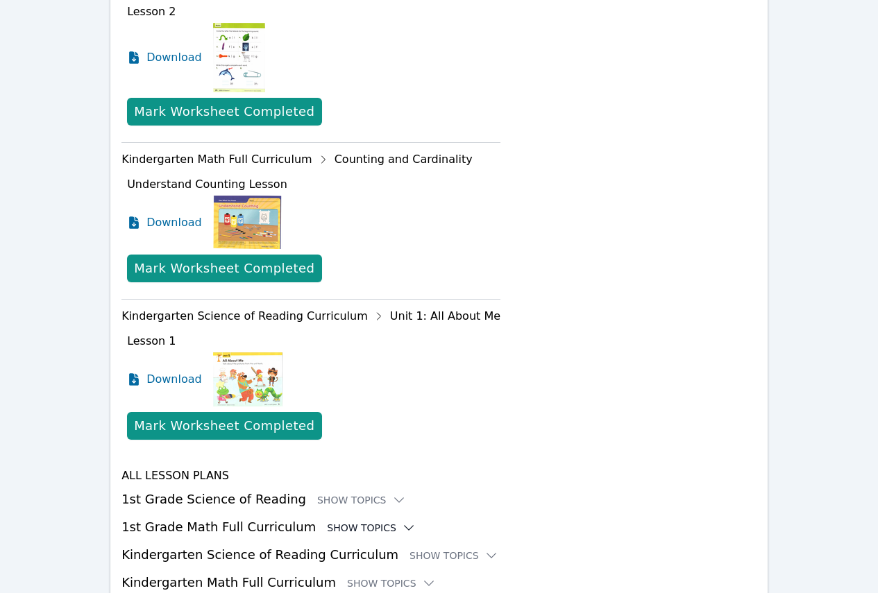
click at [402, 521] on icon at bounding box center [409, 528] width 14 height 14
click at [346, 549] on button "Show Resources" at bounding box center [334, 556] width 112 height 14
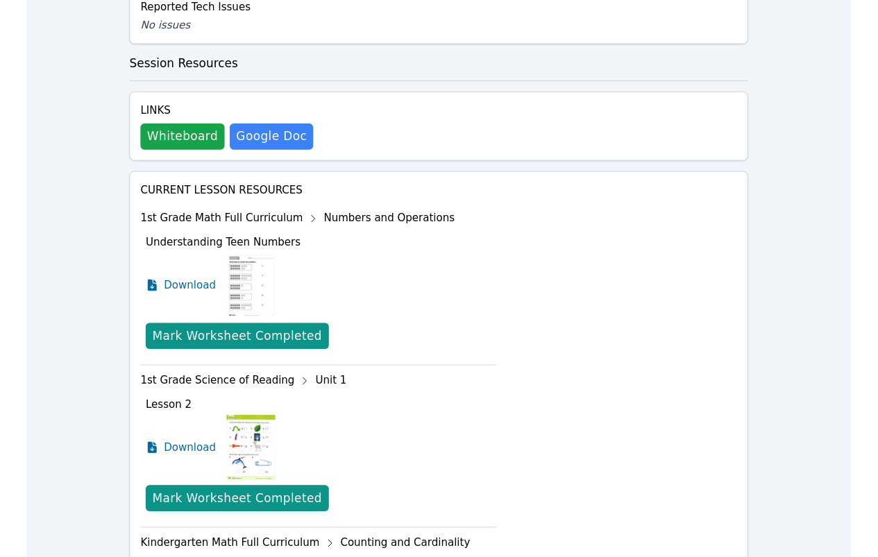
scroll to position [805, 0]
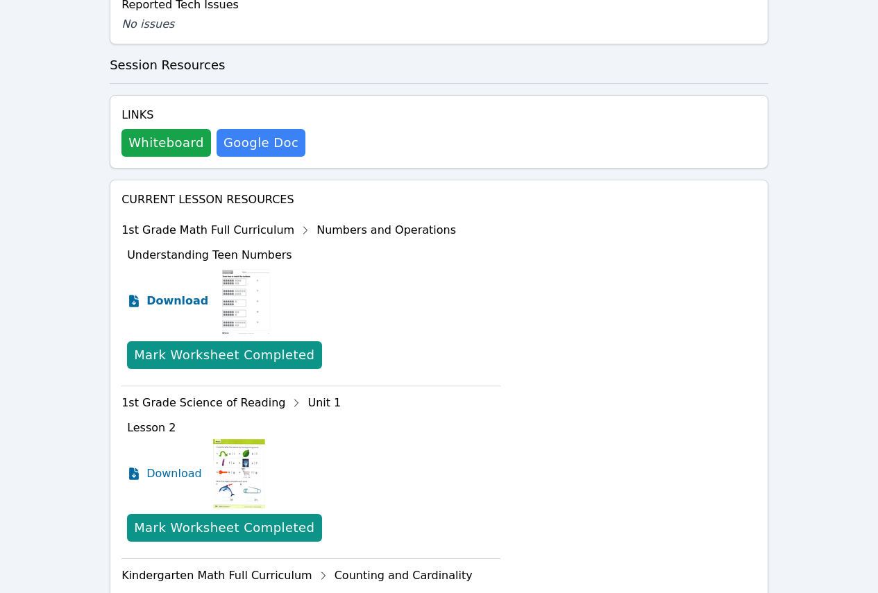
drag, startPoint x: 190, startPoint y: 239, endPoint x: 197, endPoint y: 245, distance: 8.9
click at [190, 293] on span "Download" at bounding box center [177, 301] width 62 height 17
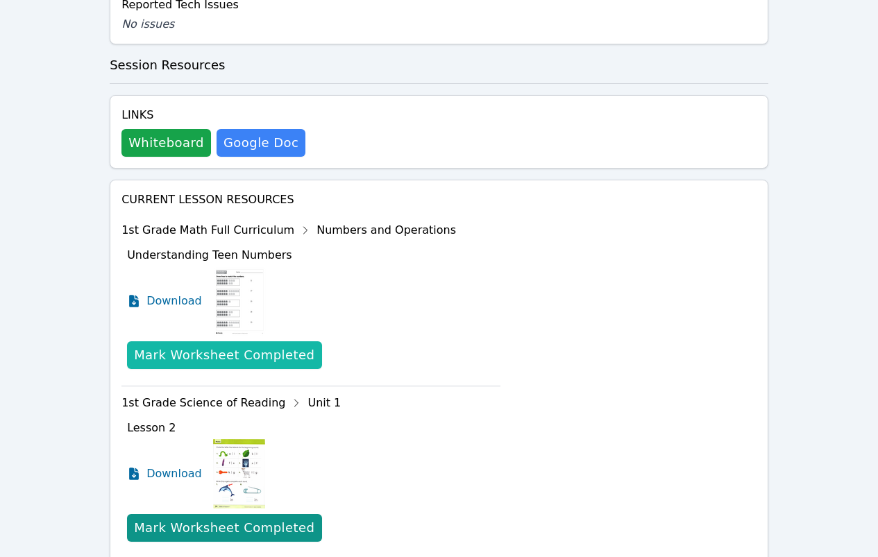
click at [241, 346] on div "Mark Worksheet Completed" at bounding box center [224, 355] width 180 height 19
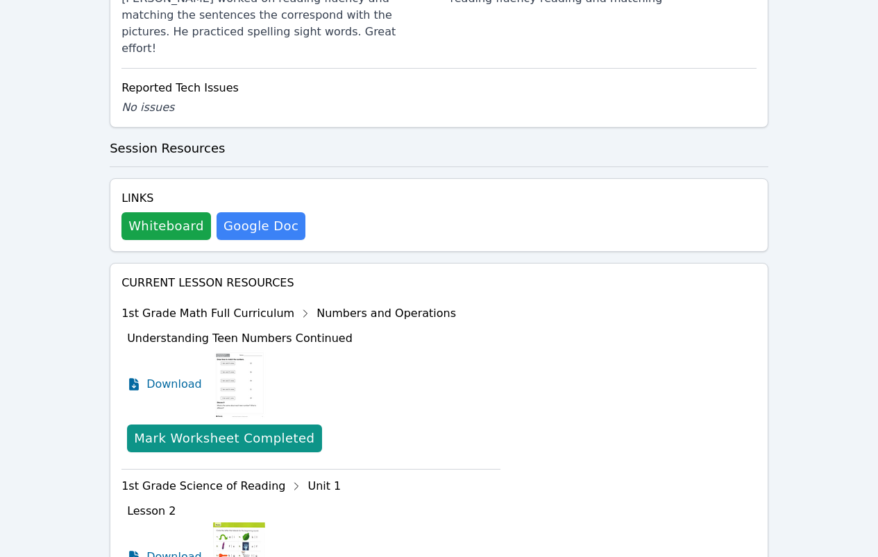
scroll to position [889, 0]
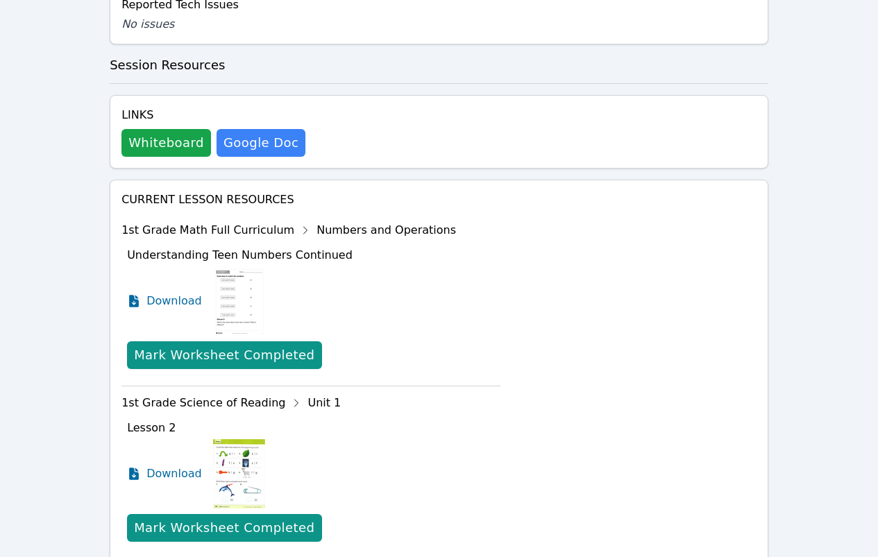
drag, startPoint x: 176, startPoint y: 240, endPoint x: 234, endPoint y: 169, distance: 91.7
click at [176, 293] on span "Download" at bounding box center [174, 301] width 56 height 17
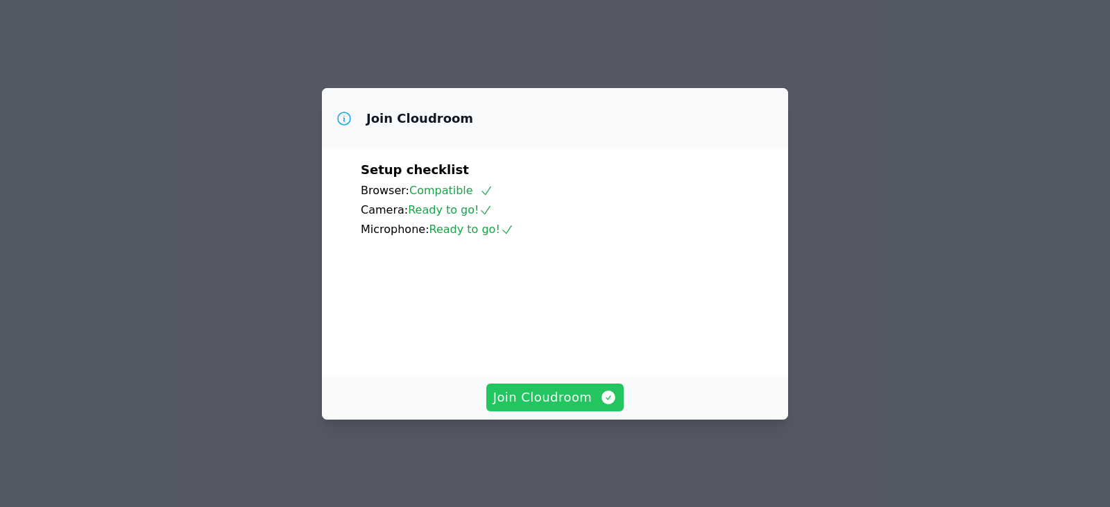
click at [550, 404] on span "Join Cloudroom" at bounding box center [555, 397] width 124 height 19
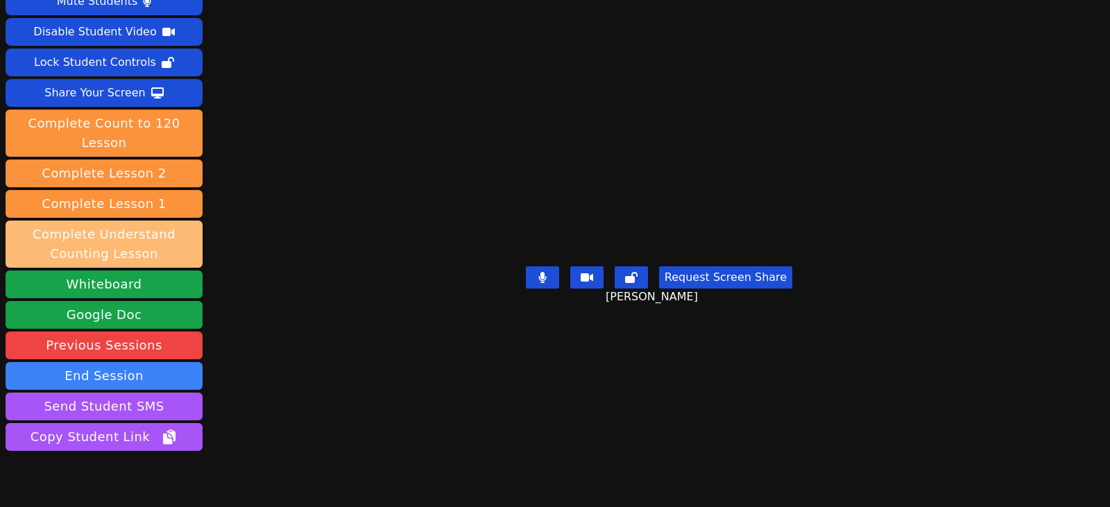
scroll to position [84, 0]
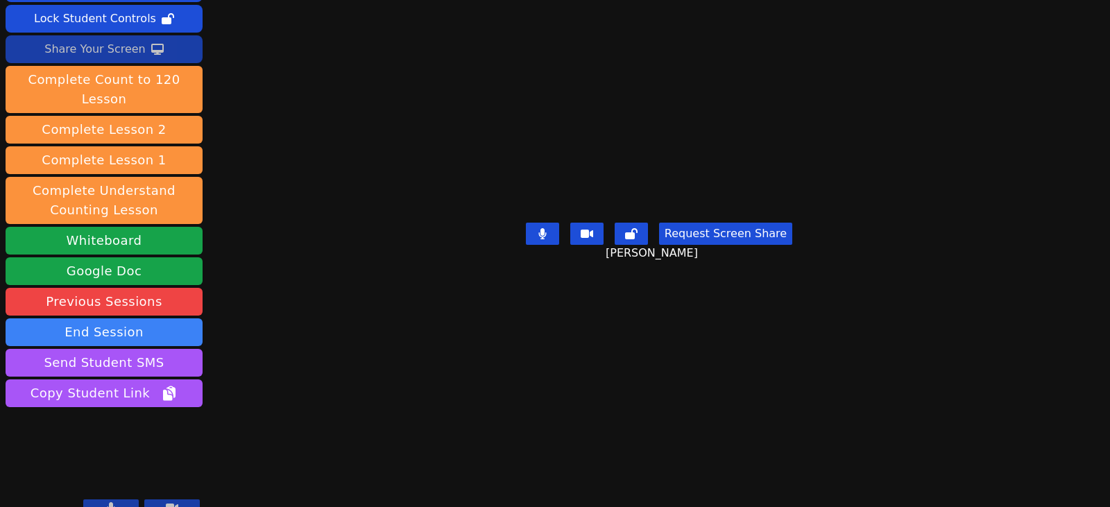
click at [86, 48] on div "Share Your Screen" at bounding box center [94, 49] width 101 height 22
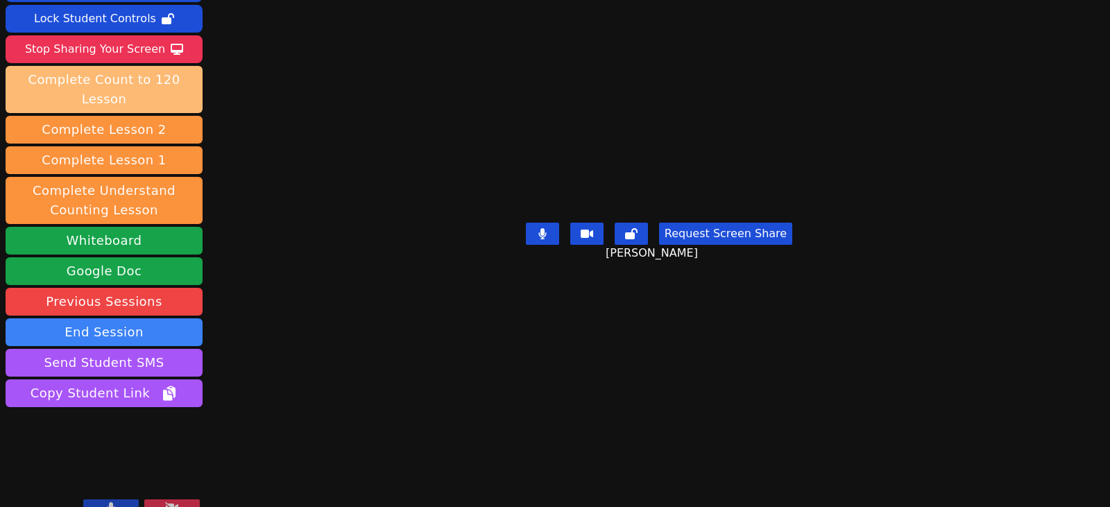
drag, startPoint x: 117, startPoint y: 53, endPoint x: 135, endPoint y: 81, distance: 33.5
click at [117, 53] on div "Stop Sharing Your Screen" at bounding box center [95, 49] width 140 height 22
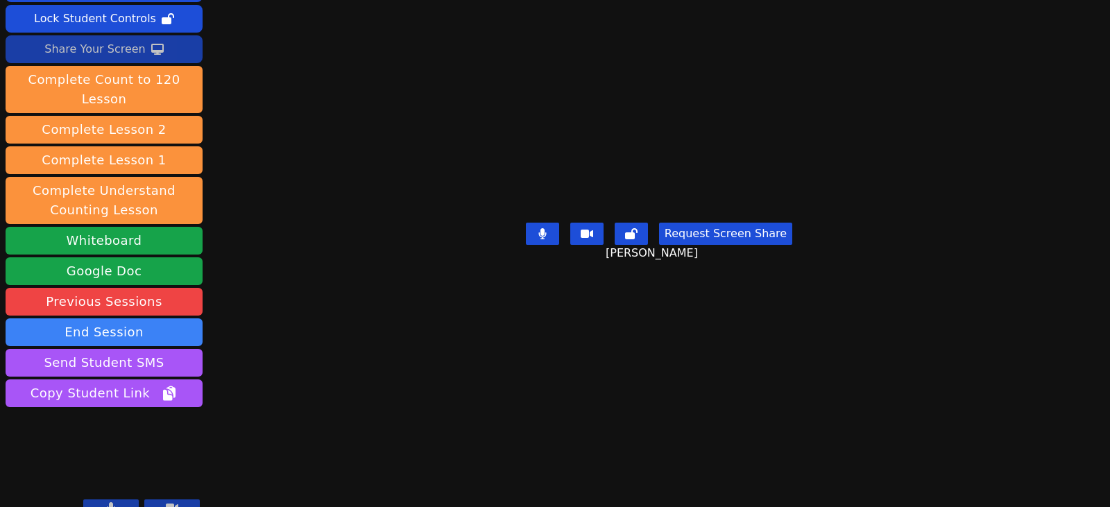
click at [117, 54] on div "Share Your Screen" at bounding box center [94, 49] width 101 height 22
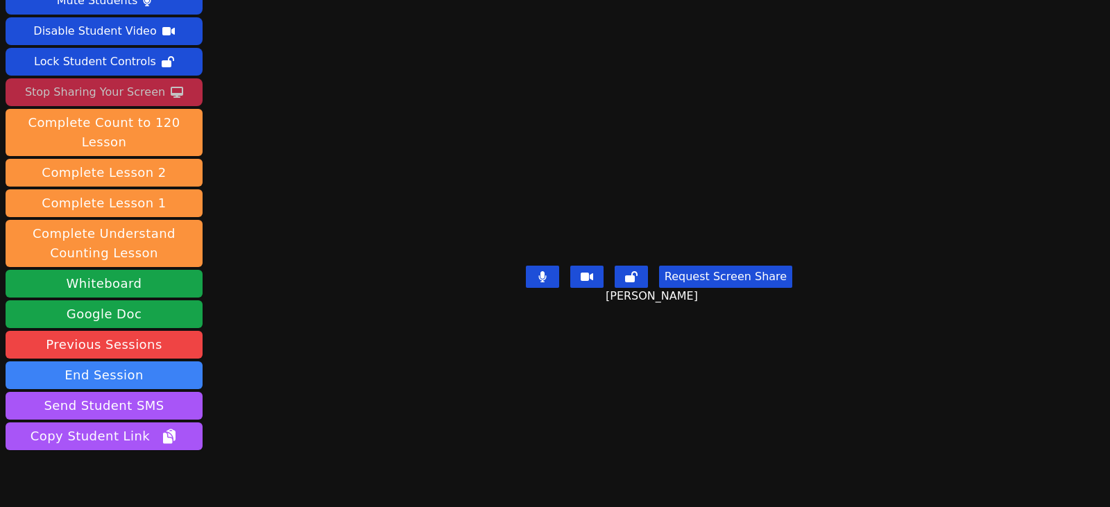
scroll to position [0, 0]
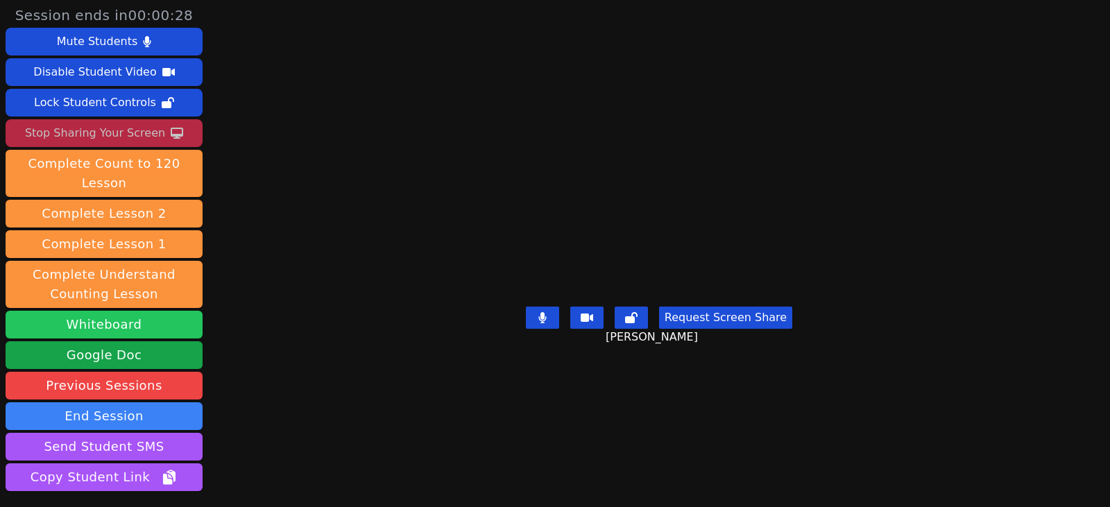
click at [116, 311] on button "Whiteboard" at bounding box center [104, 325] width 197 height 28
drag, startPoint x: 114, startPoint y: 135, endPoint x: 140, endPoint y: 143, distance: 27.6
click at [114, 135] on div "Stop Sharing Your Screen" at bounding box center [95, 133] width 140 height 22
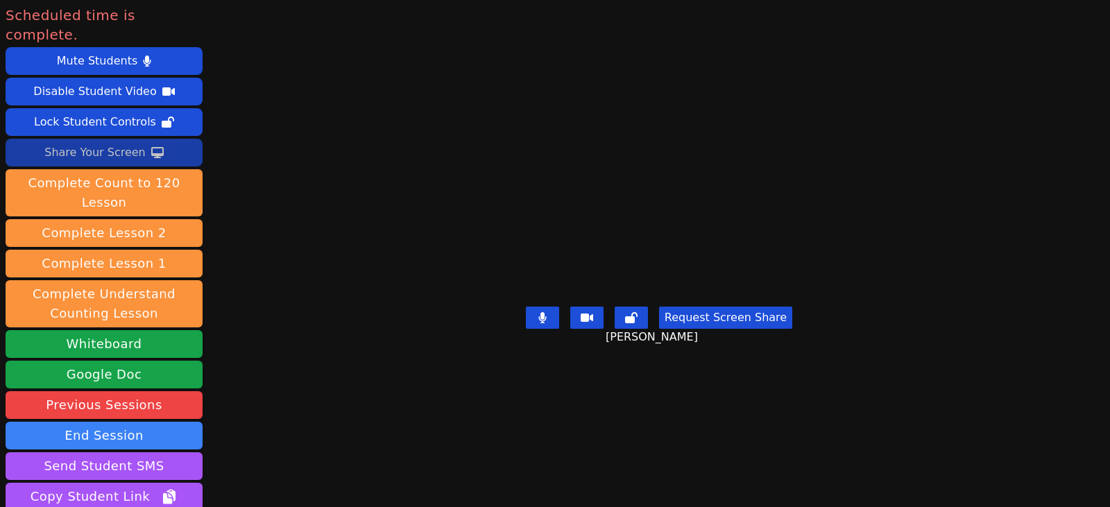
click at [118, 142] on div "Share Your Screen" at bounding box center [94, 153] width 101 height 22
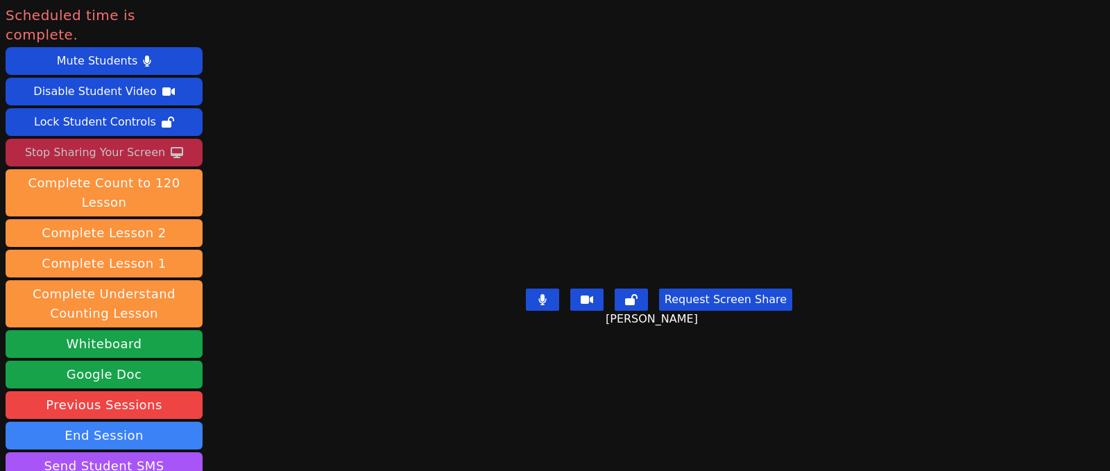
click at [127, 142] on div "Stop Sharing Your Screen" at bounding box center [95, 153] width 140 height 22
